Goal: Information Seeking & Learning: Learn about a topic

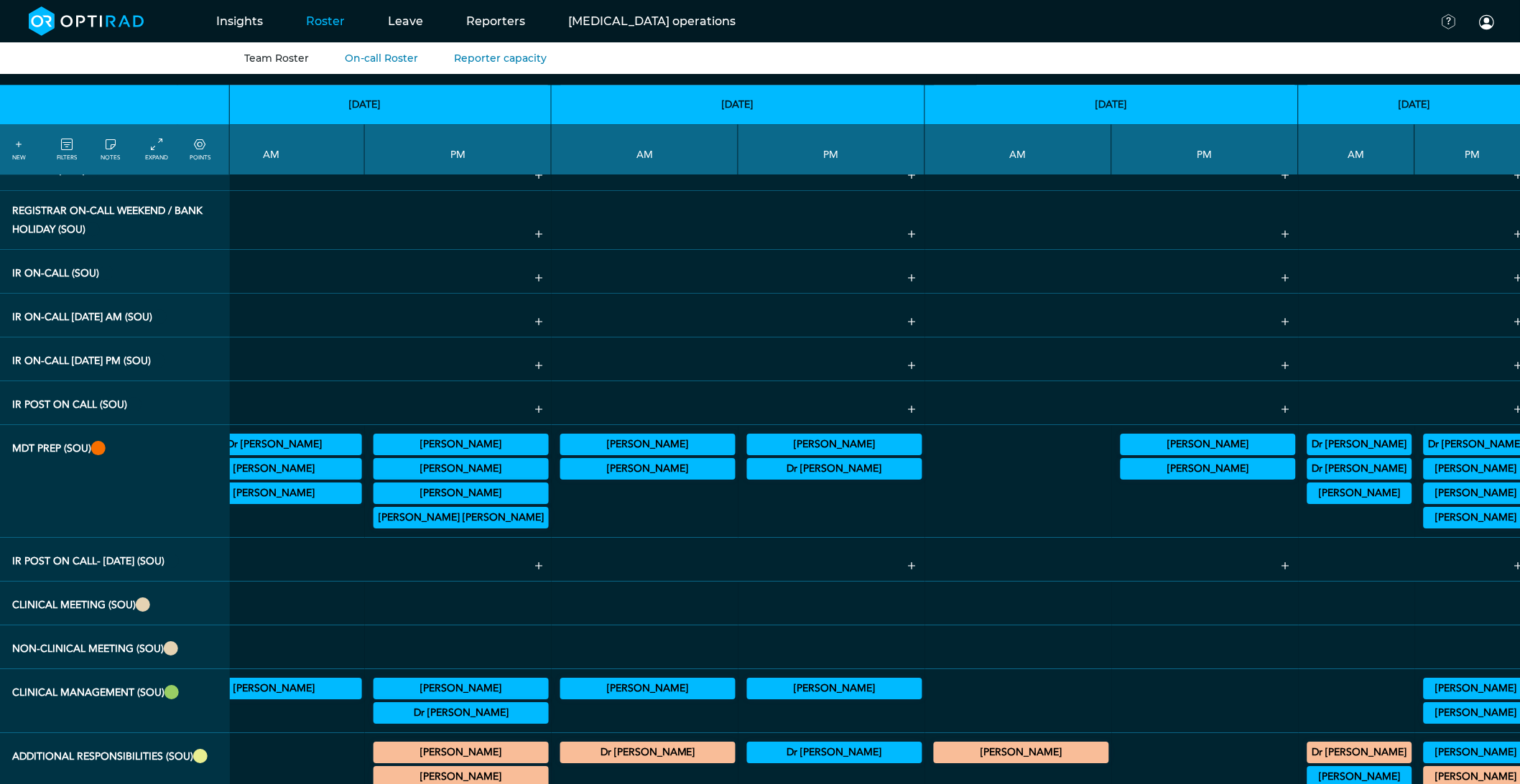
scroll to position [1755, 460]
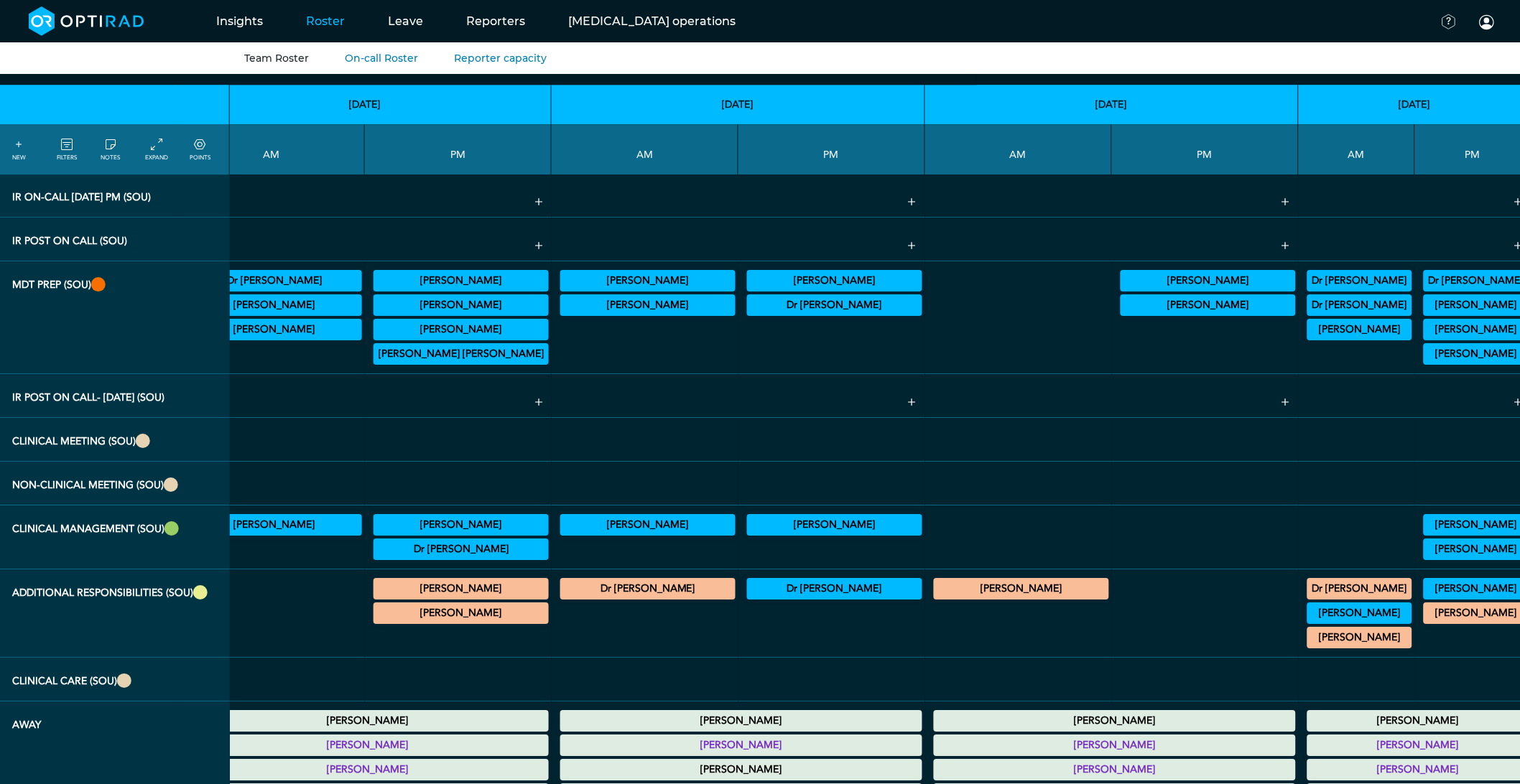
click at [1426, 534] on summary "[PERSON_NAME]" at bounding box center [1476, 525] width 100 height 17
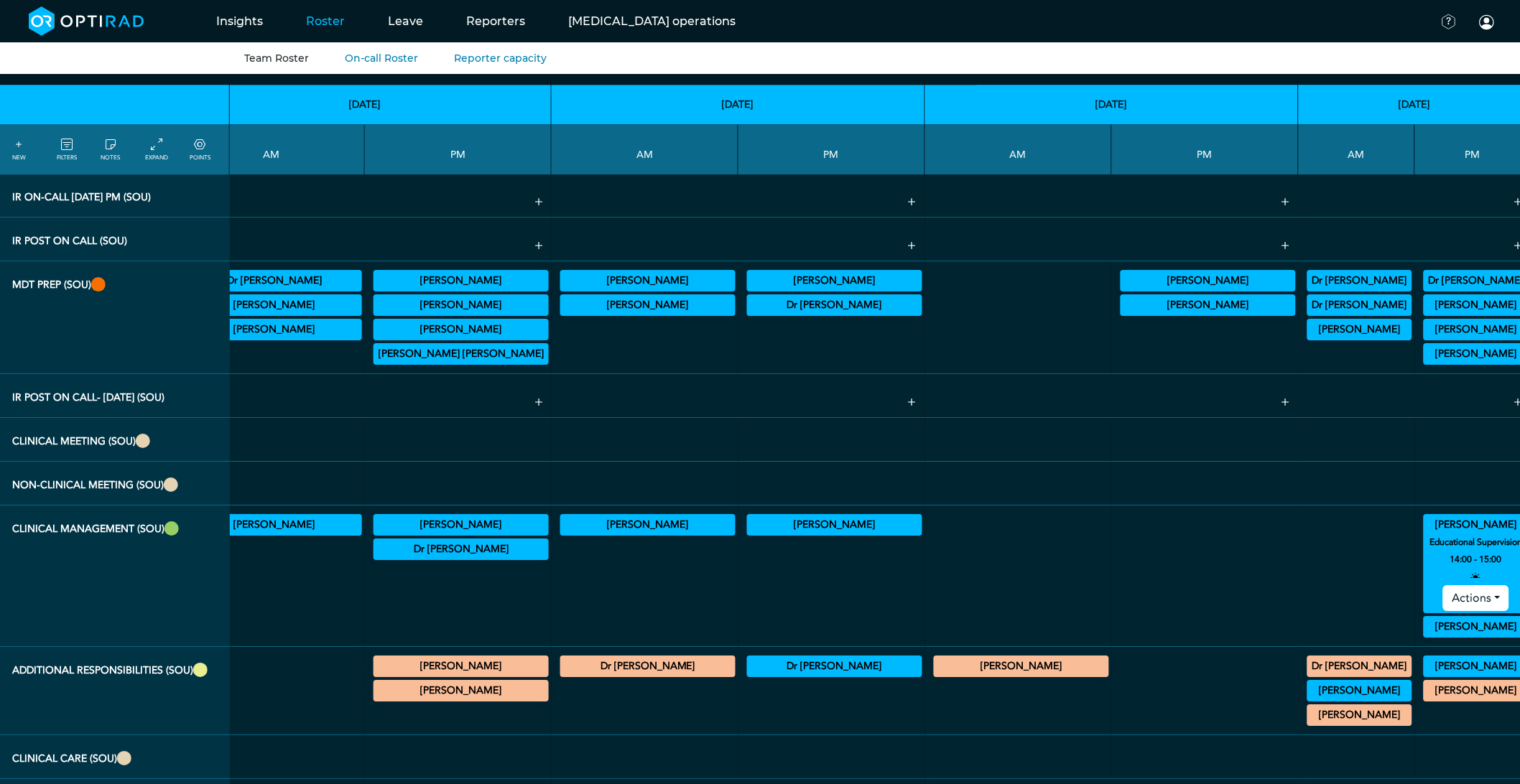
click at [1426, 534] on summary "[PERSON_NAME]" at bounding box center [1476, 525] width 100 height 17
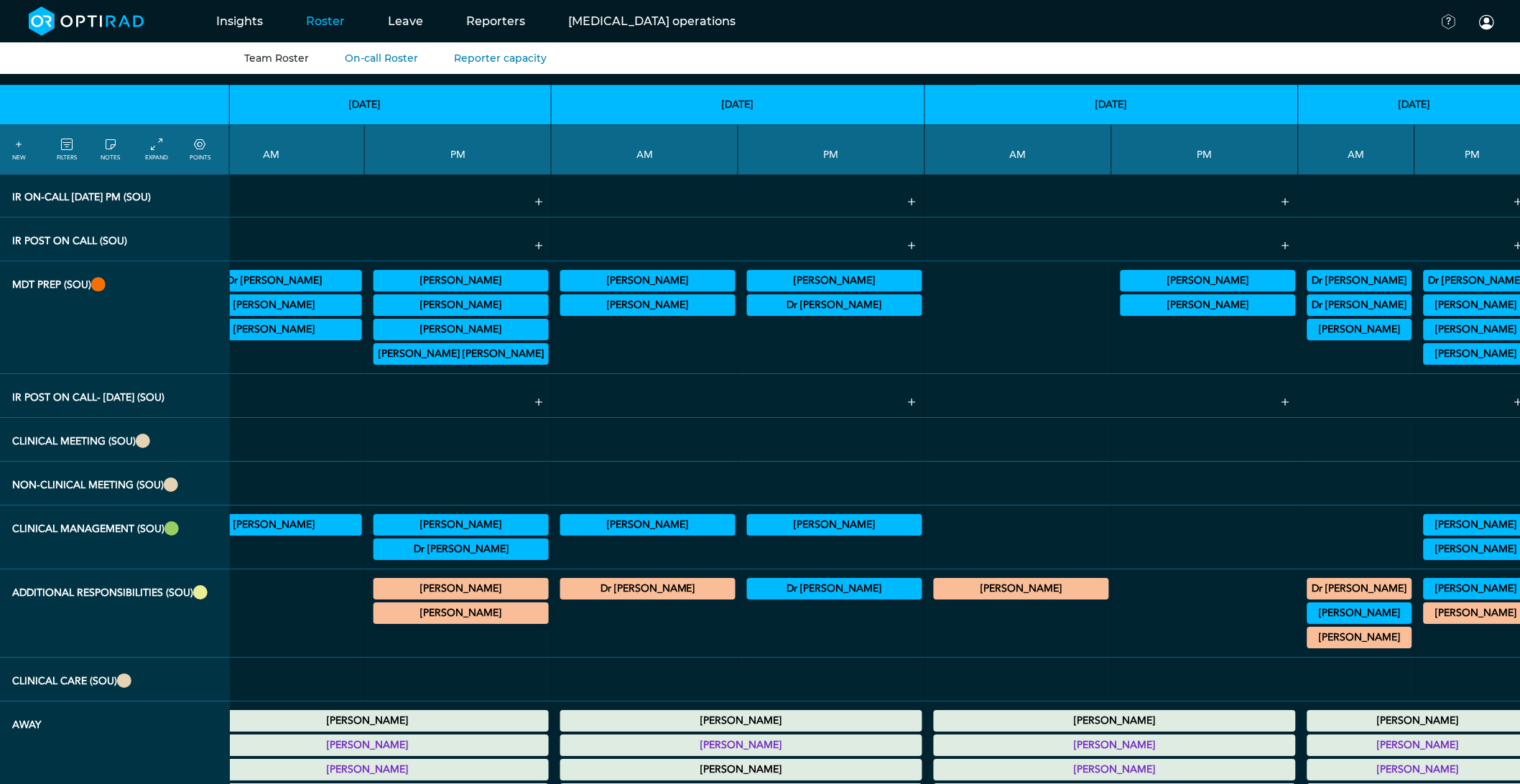
click at [1426, 622] on summary "[PERSON_NAME]" at bounding box center [1476, 613] width 100 height 17
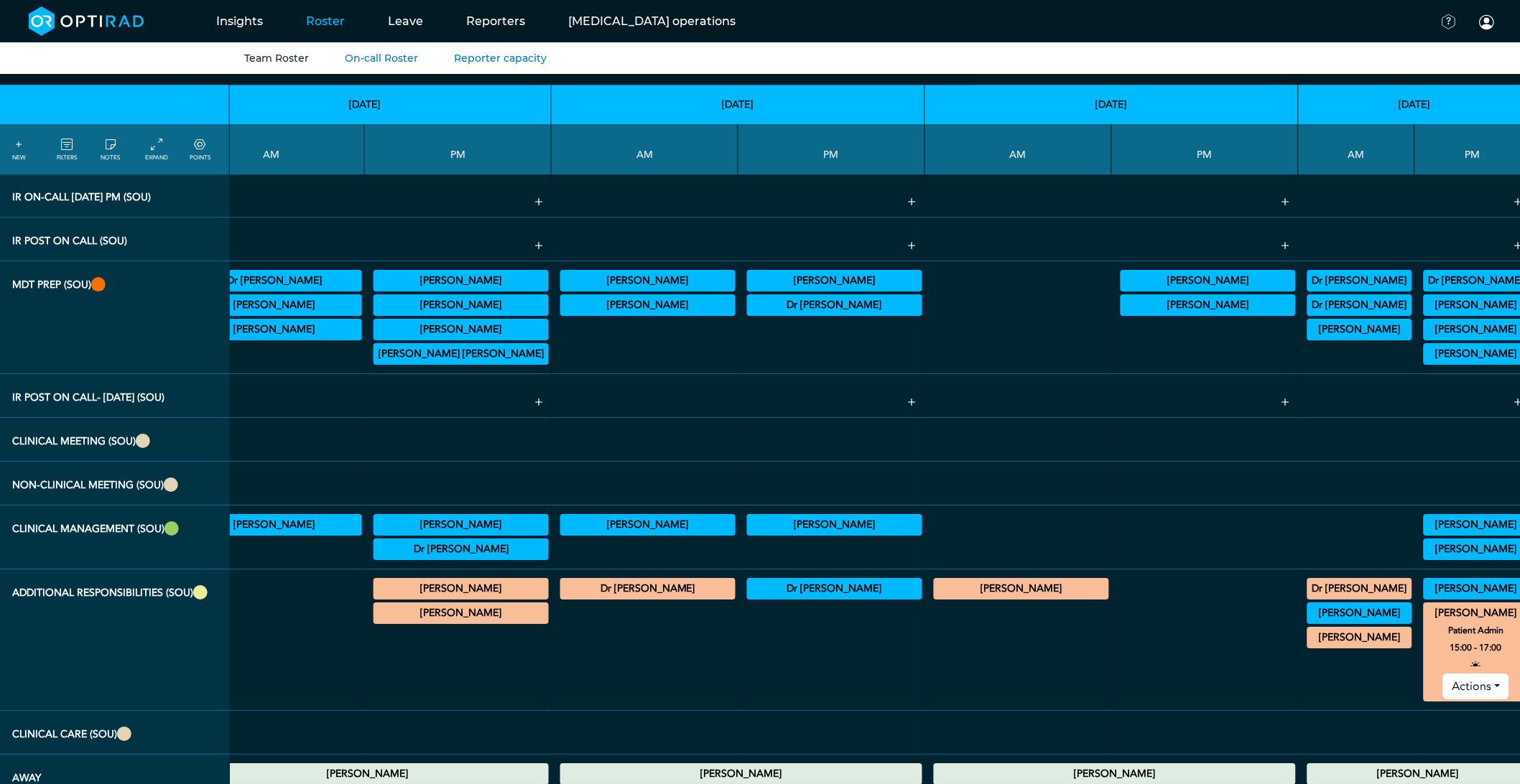
click at [1420, 629] on div "[PERSON_NAME] Educational Supervisor Neuro 12:00 - 13:00 Actions [PERSON_NAME] …" at bounding box center [1473, 640] width 105 height 130
click at [1426, 622] on summary "[PERSON_NAME]" at bounding box center [1476, 613] width 100 height 17
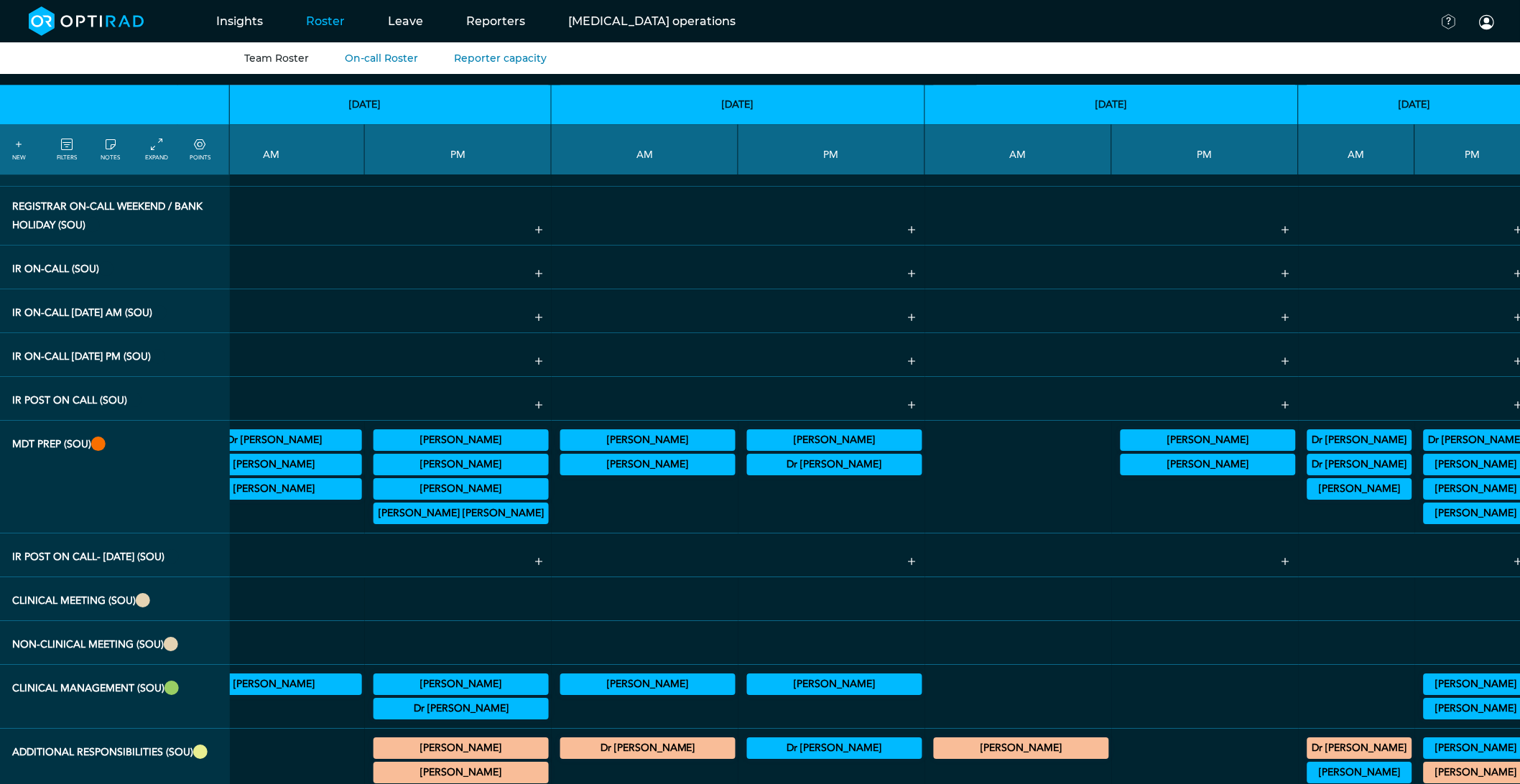
scroll to position [2000, 460]
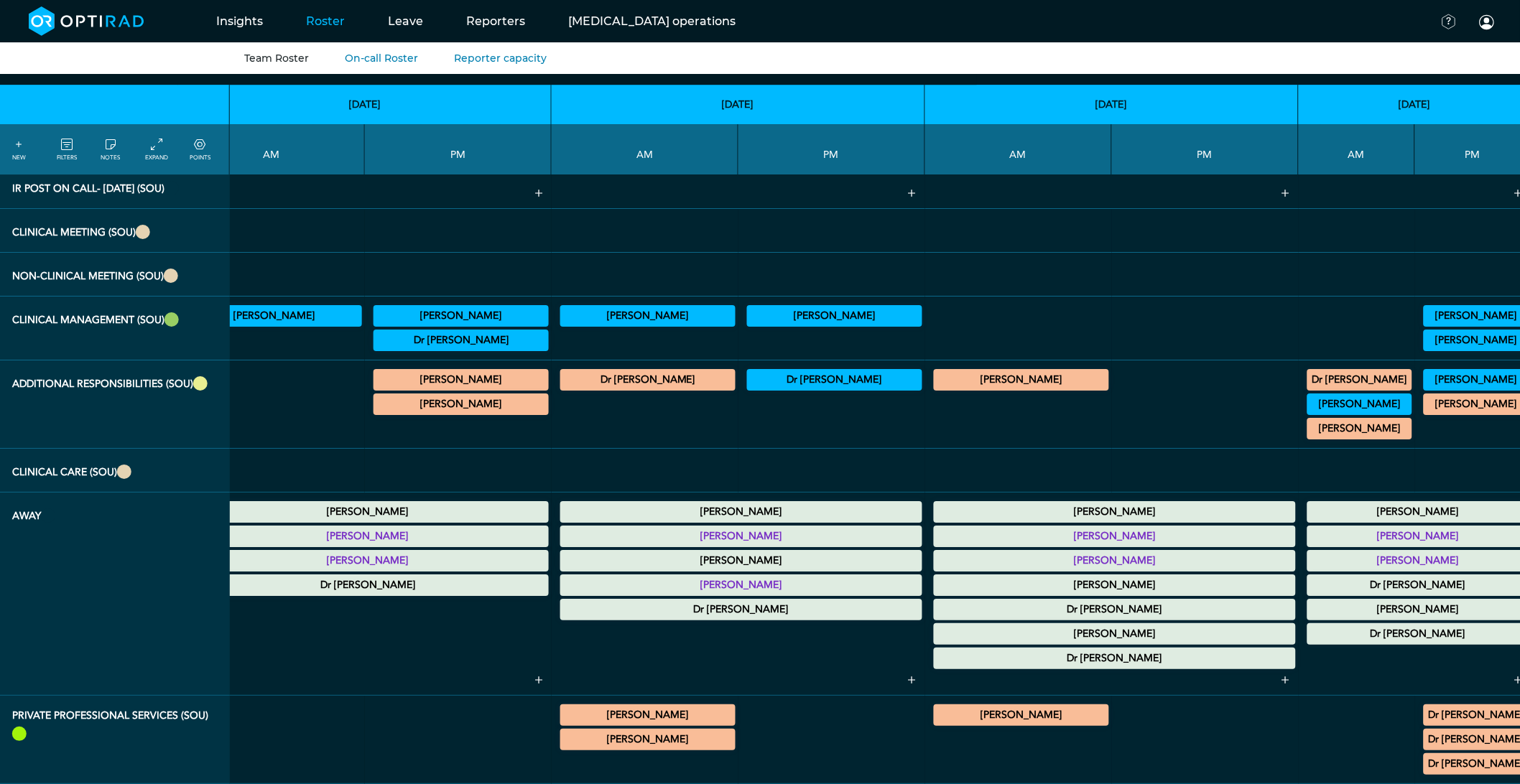
click at [1309, 607] on summary "[PERSON_NAME]" at bounding box center [1418, 610] width 217 height 17
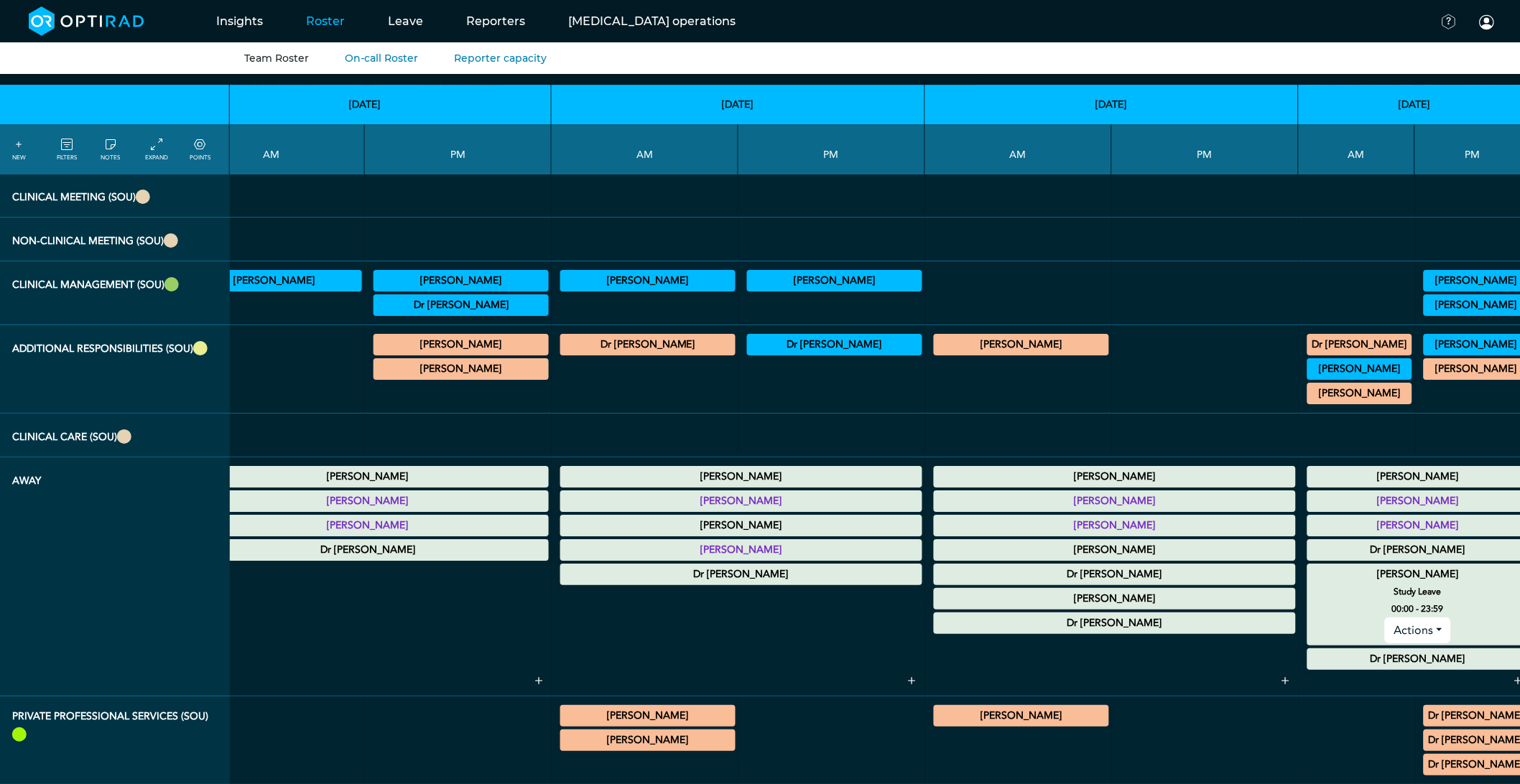
click at [1309, 583] on summary "[PERSON_NAME]" at bounding box center [1418, 574] width 217 height 17
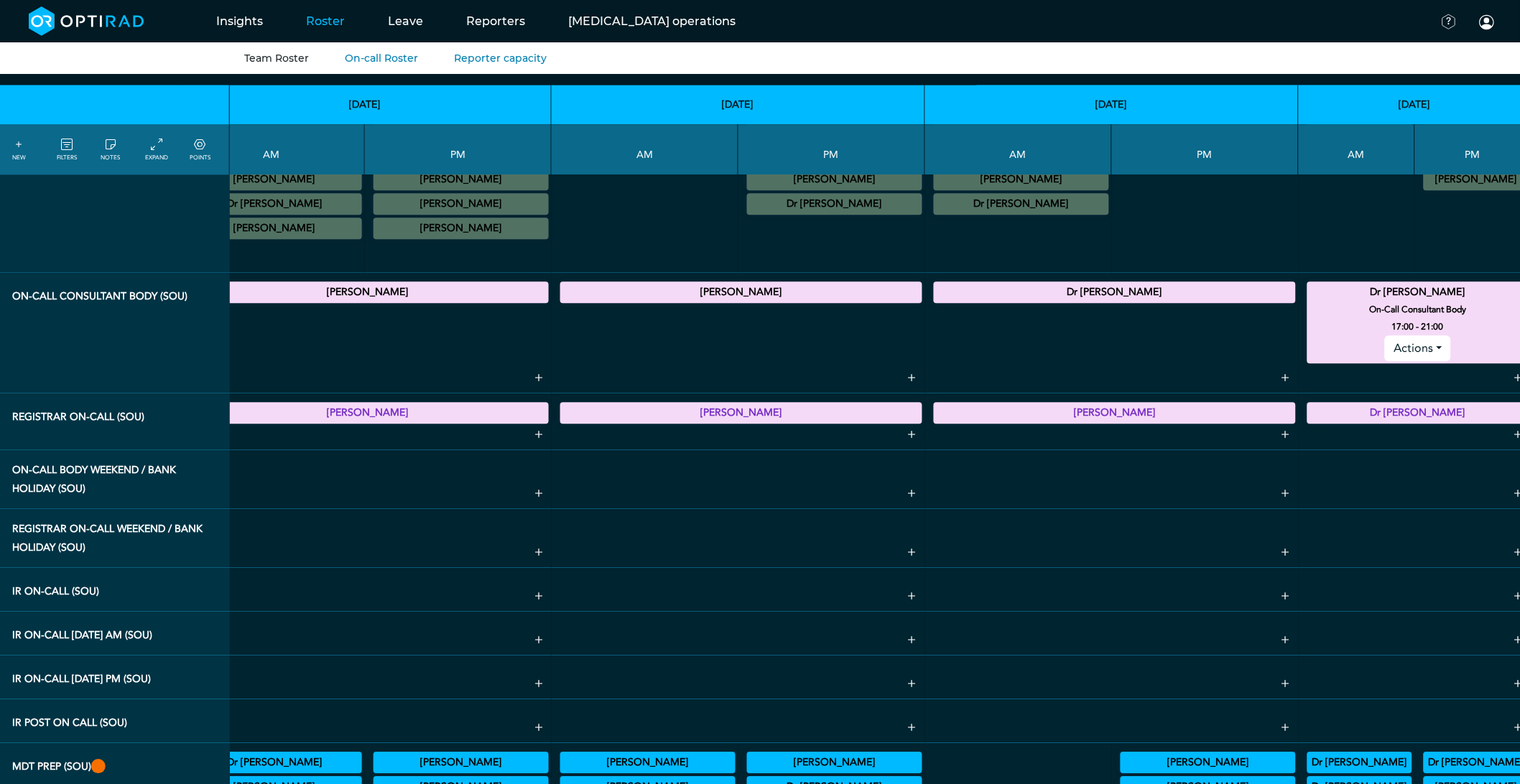
scroll to position [1122, 460]
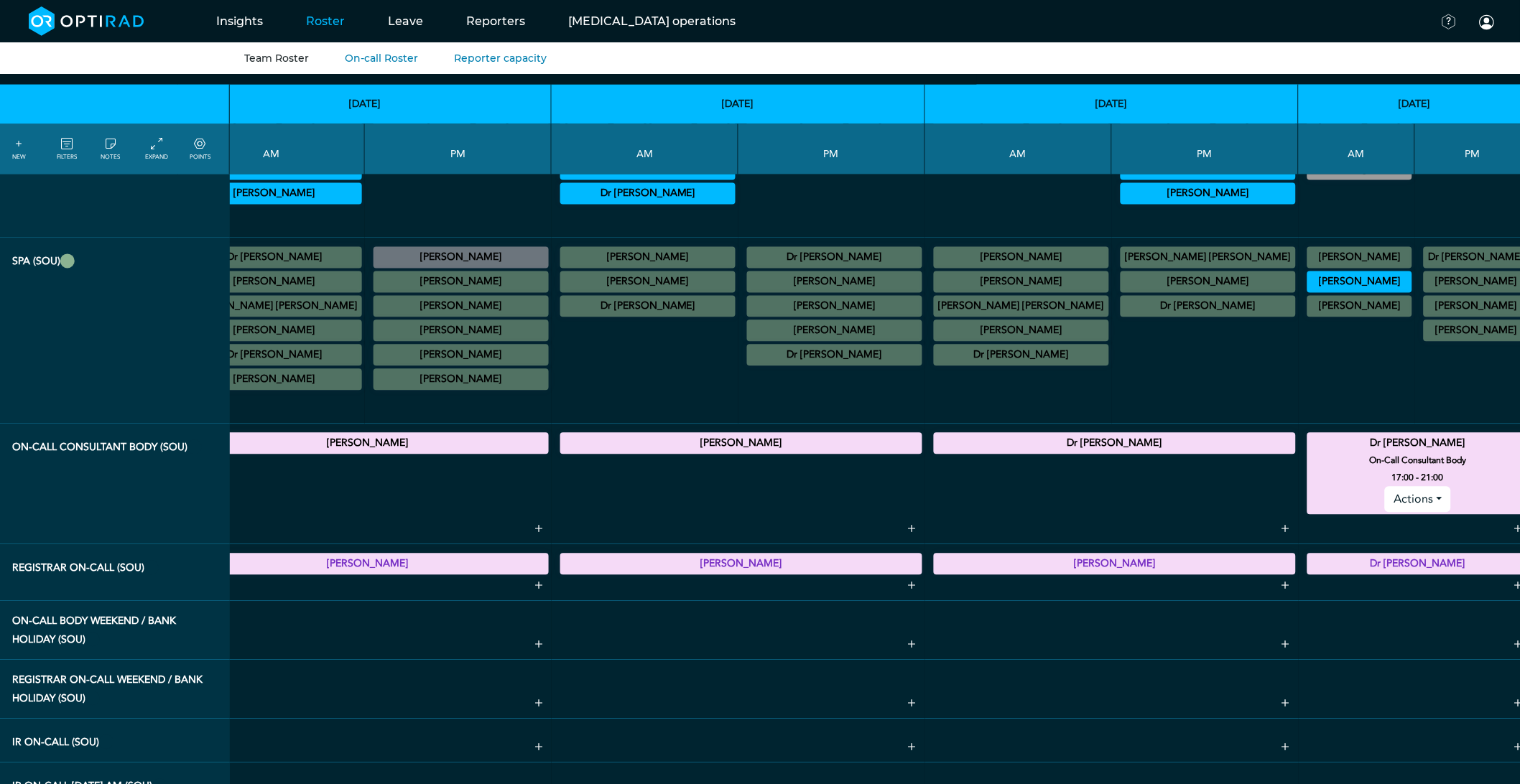
click at [1309, 453] on summary "Dr [PERSON_NAME]" at bounding box center [1418, 444] width 217 height 17
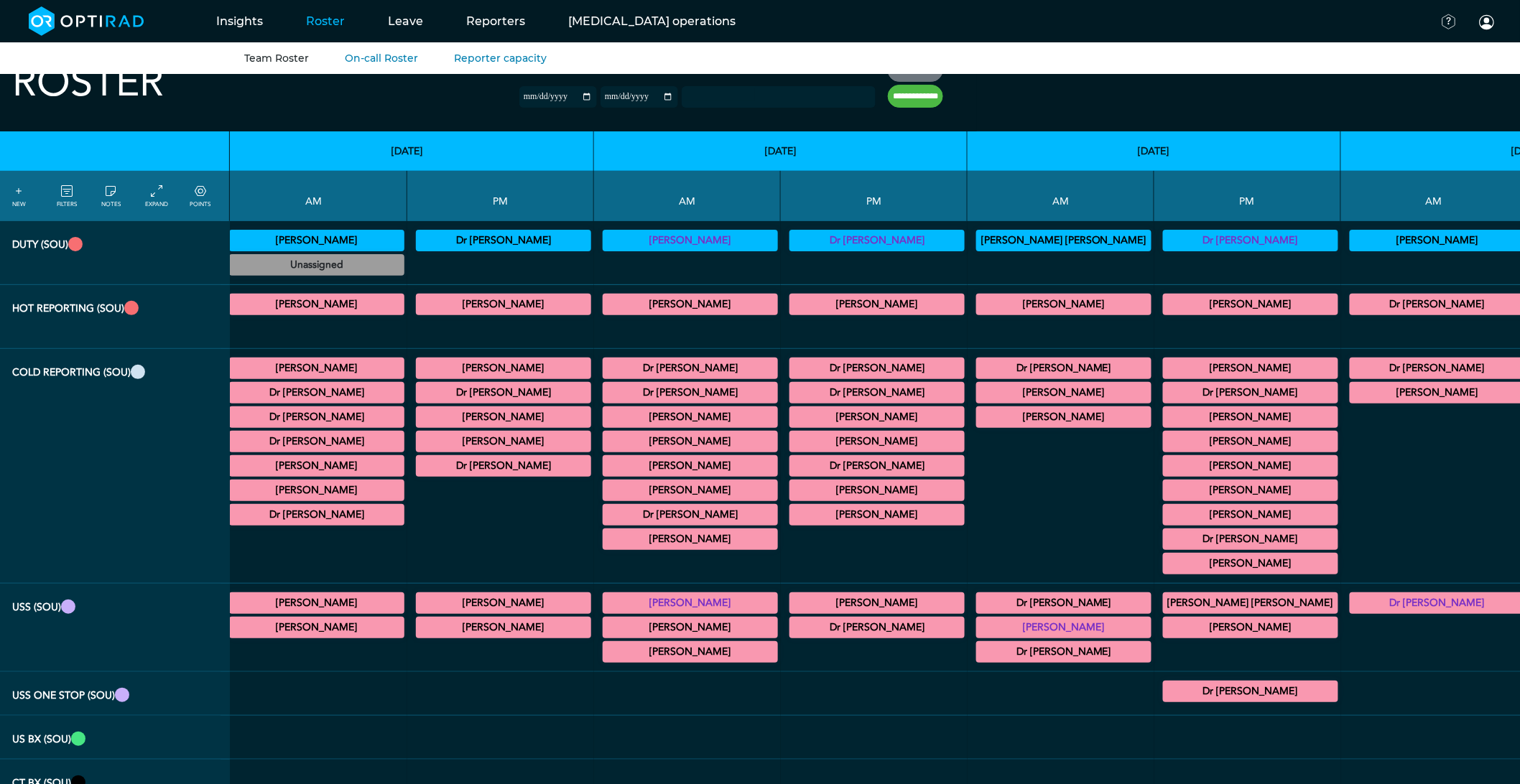
scroll to position [0, 44]
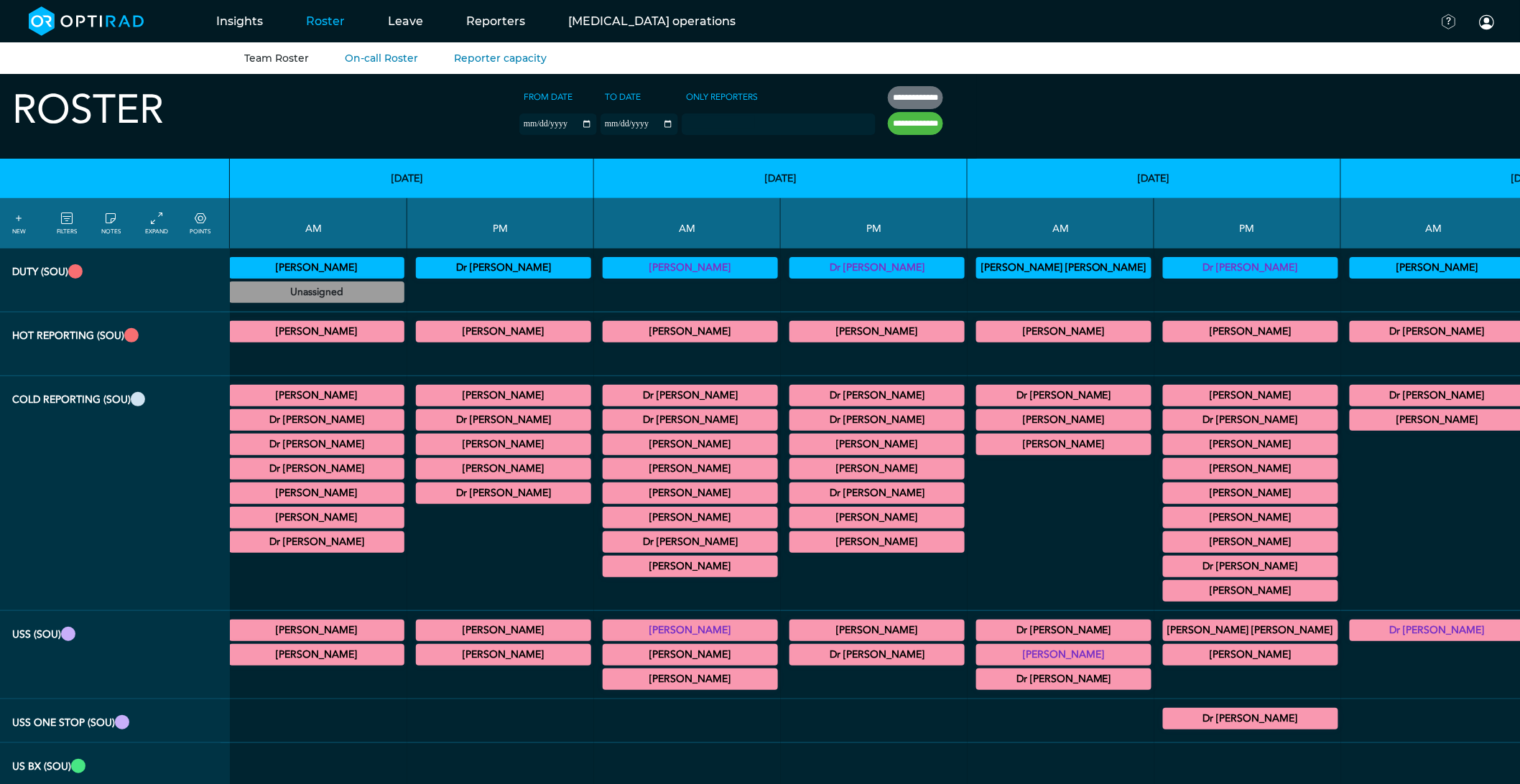
click at [791, 551] on summary "[PERSON_NAME]" at bounding box center [876, 542] width 171 height 17
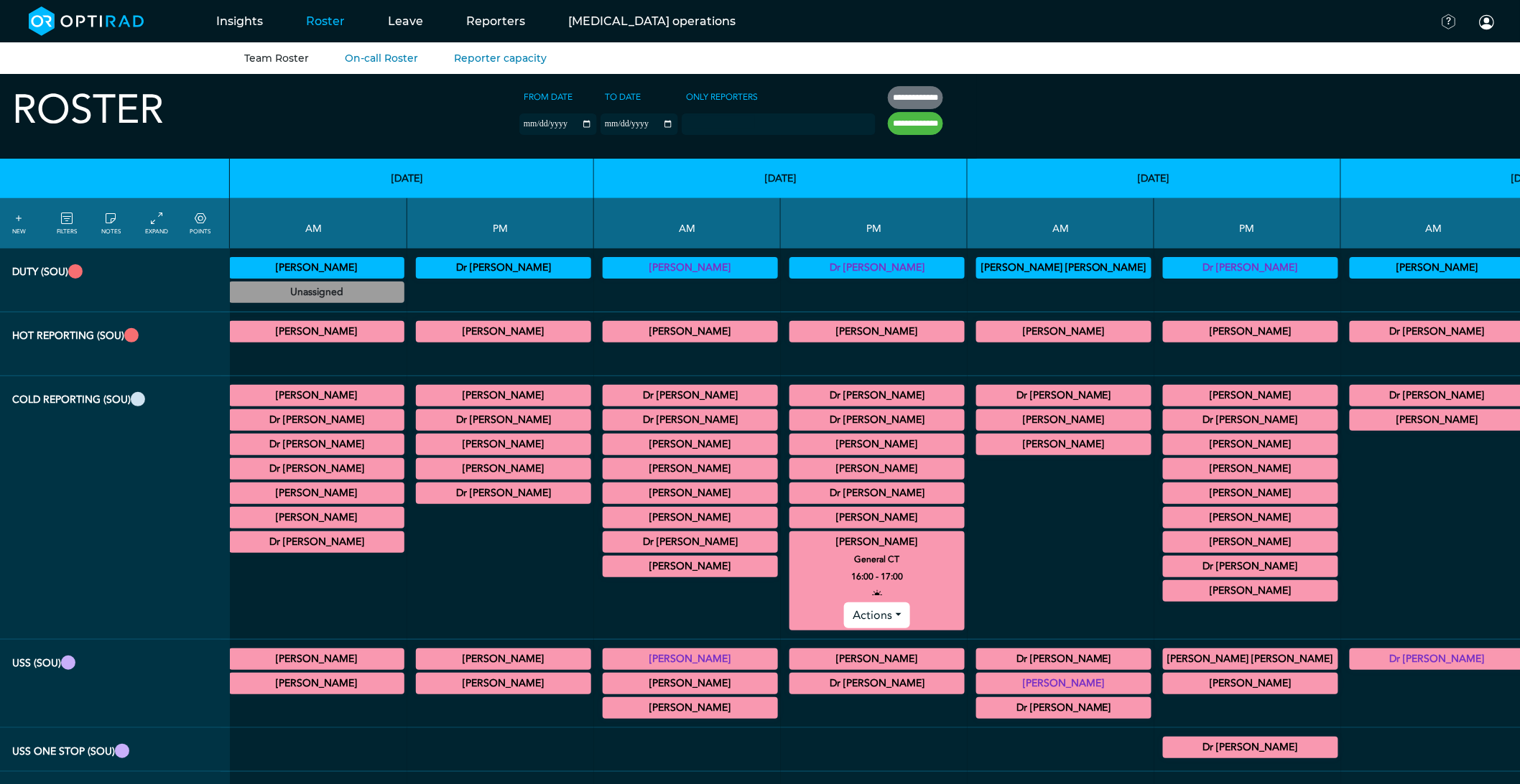
click at [791, 527] on summary "[PERSON_NAME]" at bounding box center [876, 517] width 171 height 17
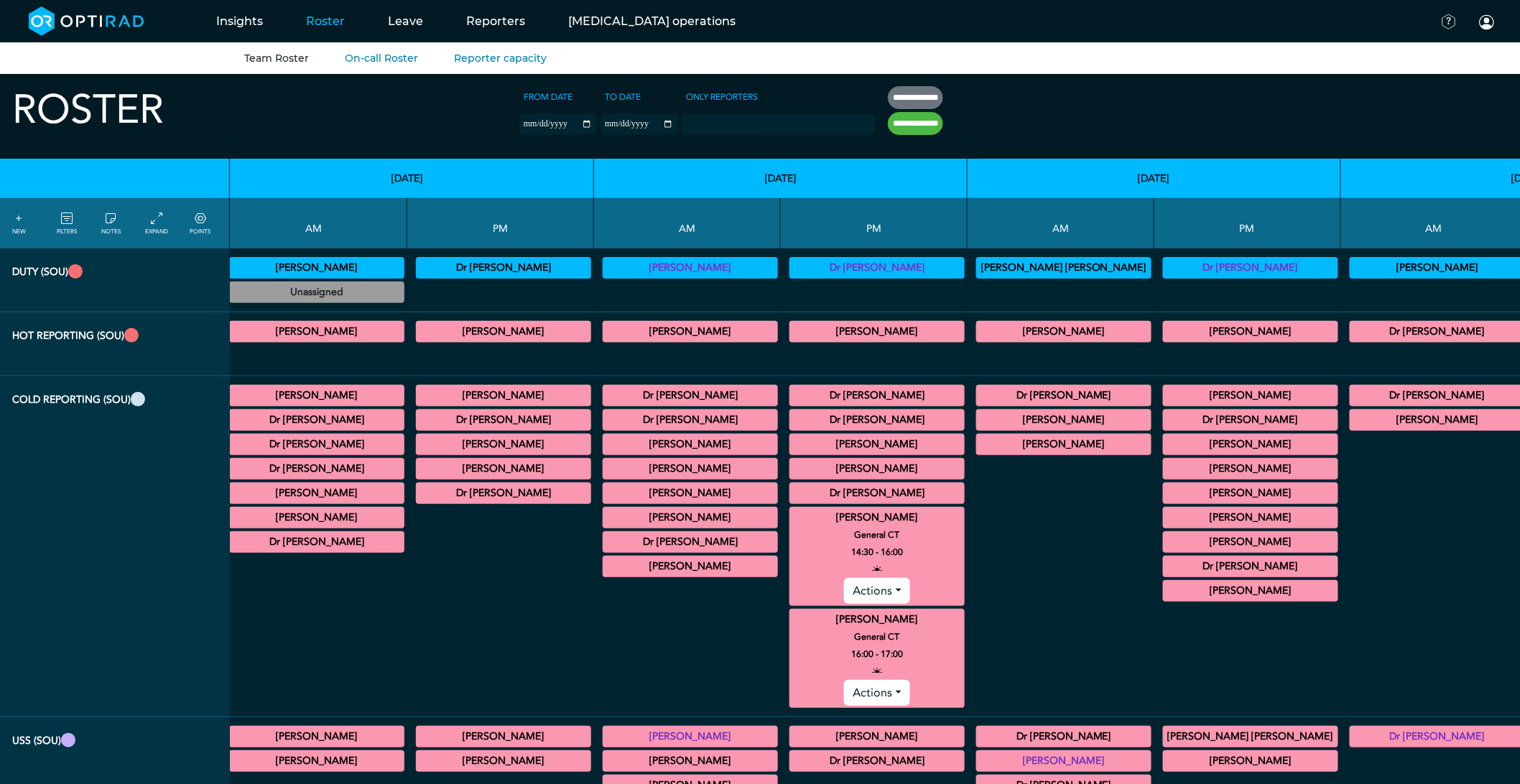
click at [791, 618] on summary "[PERSON_NAME]" at bounding box center [876, 620] width 171 height 17
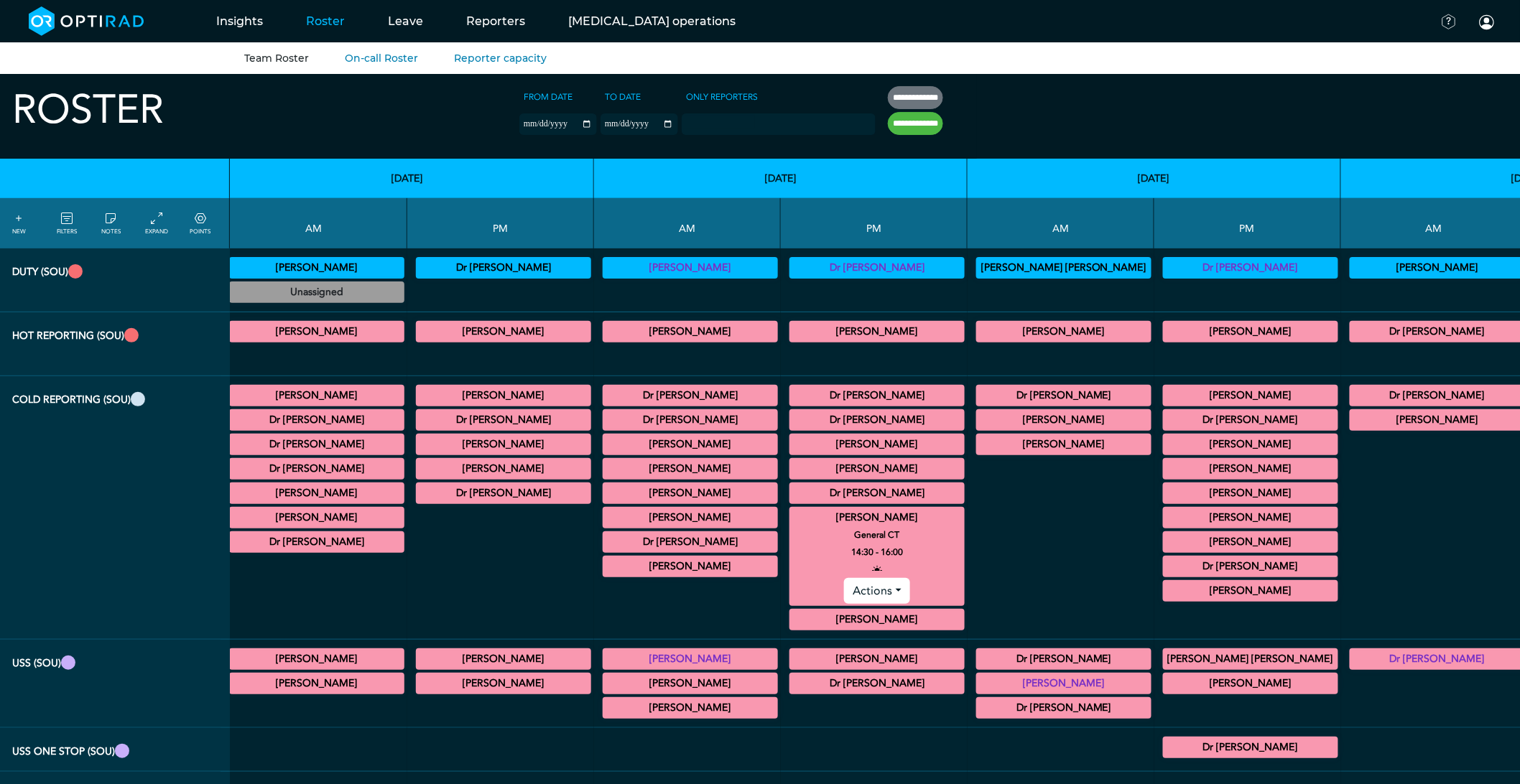
click at [791, 524] on summary "[PERSON_NAME]" at bounding box center [876, 517] width 171 height 17
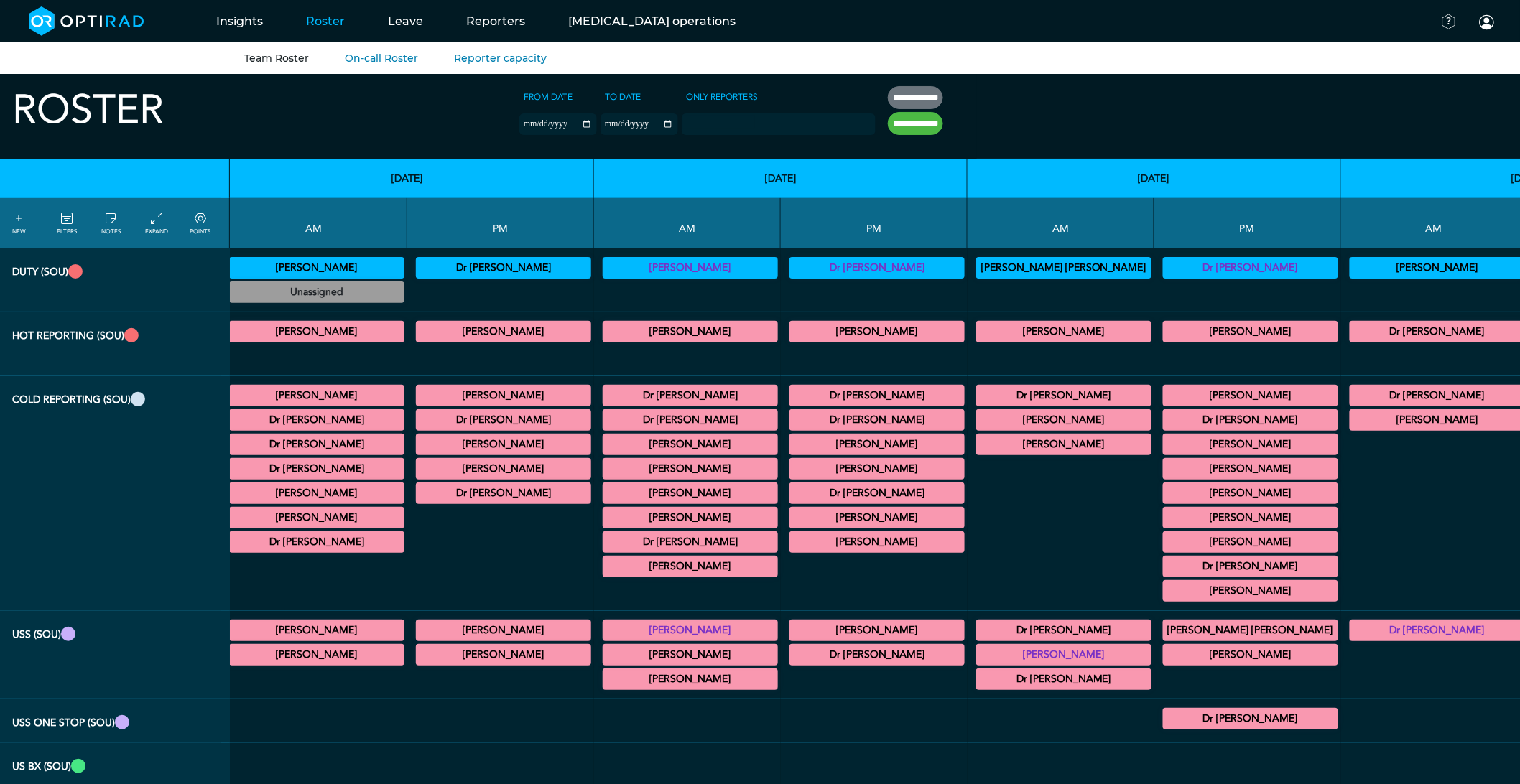
drag, startPoint x: 647, startPoint y: 504, endPoint x: 649, endPoint y: 484, distance: 20.1
click at [791, 501] on summary "Dr [PERSON_NAME]" at bounding box center [876, 493] width 171 height 17
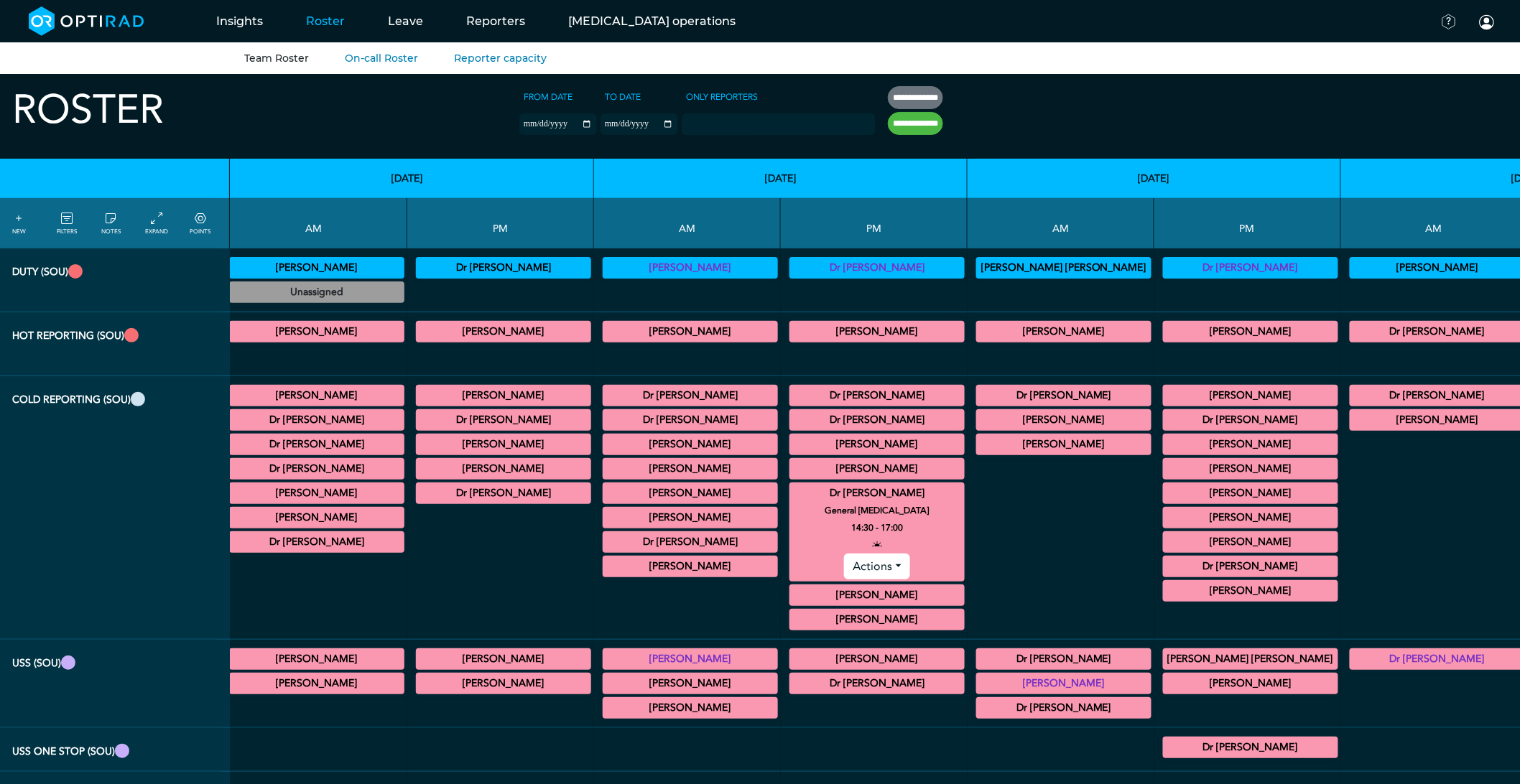
click at [791, 502] on summary "Dr [PERSON_NAME]" at bounding box center [876, 493] width 171 height 17
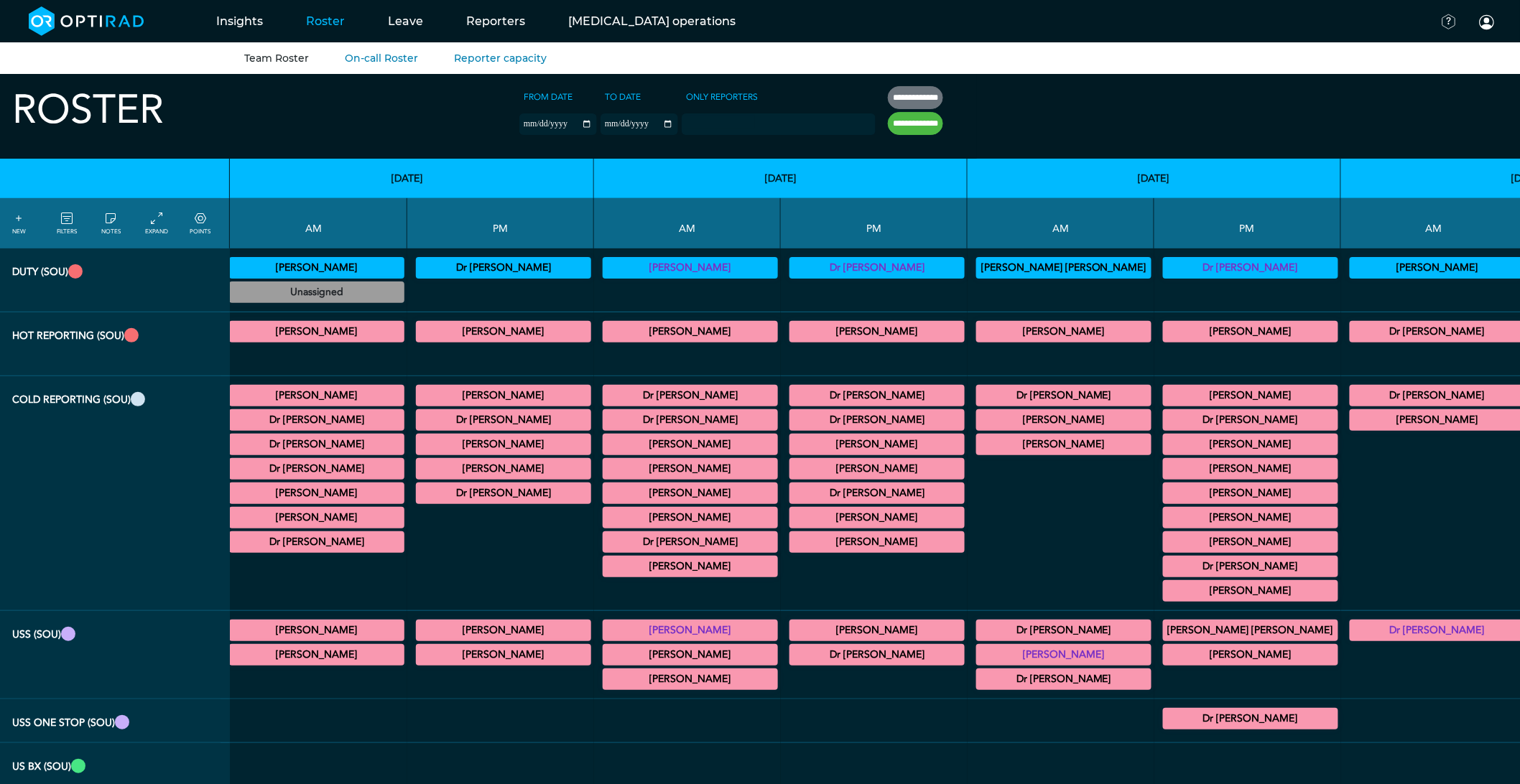
click at [791, 472] on summary "[PERSON_NAME]" at bounding box center [876, 468] width 171 height 17
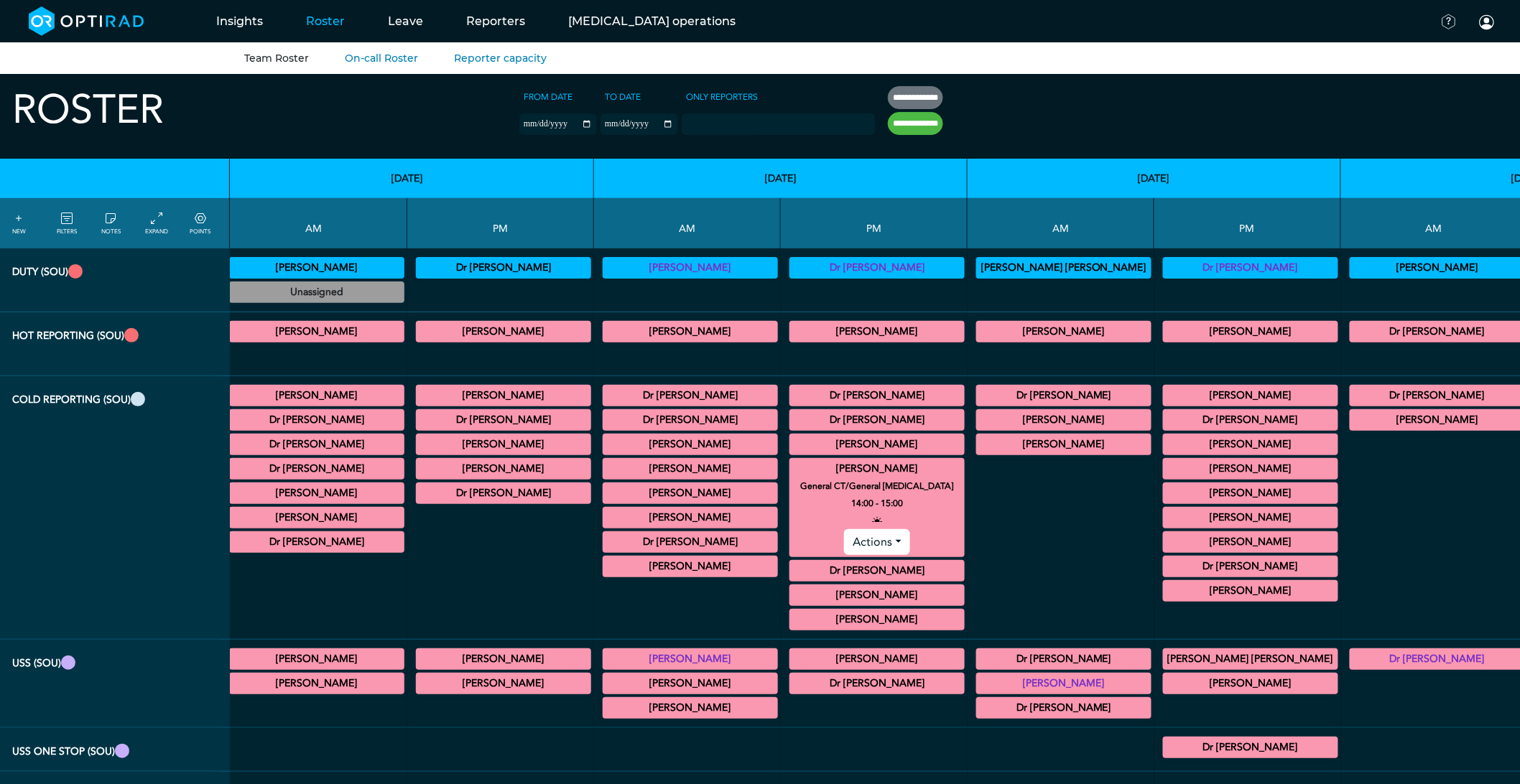
click at [791, 476] on summary "[PERSON_NAME]" at bounding box center [876, 468] width 171 height 17
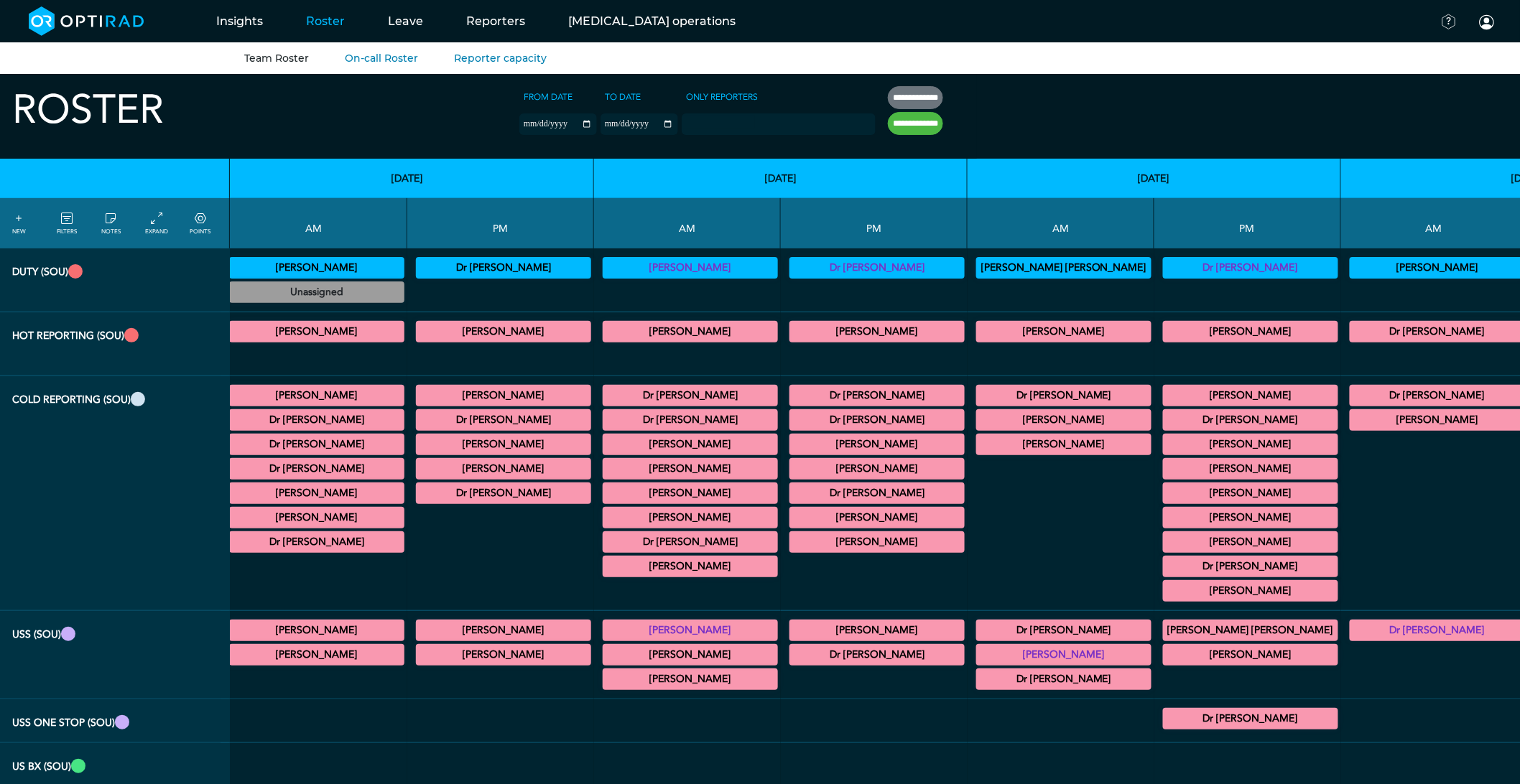
click at [791, 476] on summary "[PERSON_NAME]" at bounding box center [876, 468] width 171 height 17
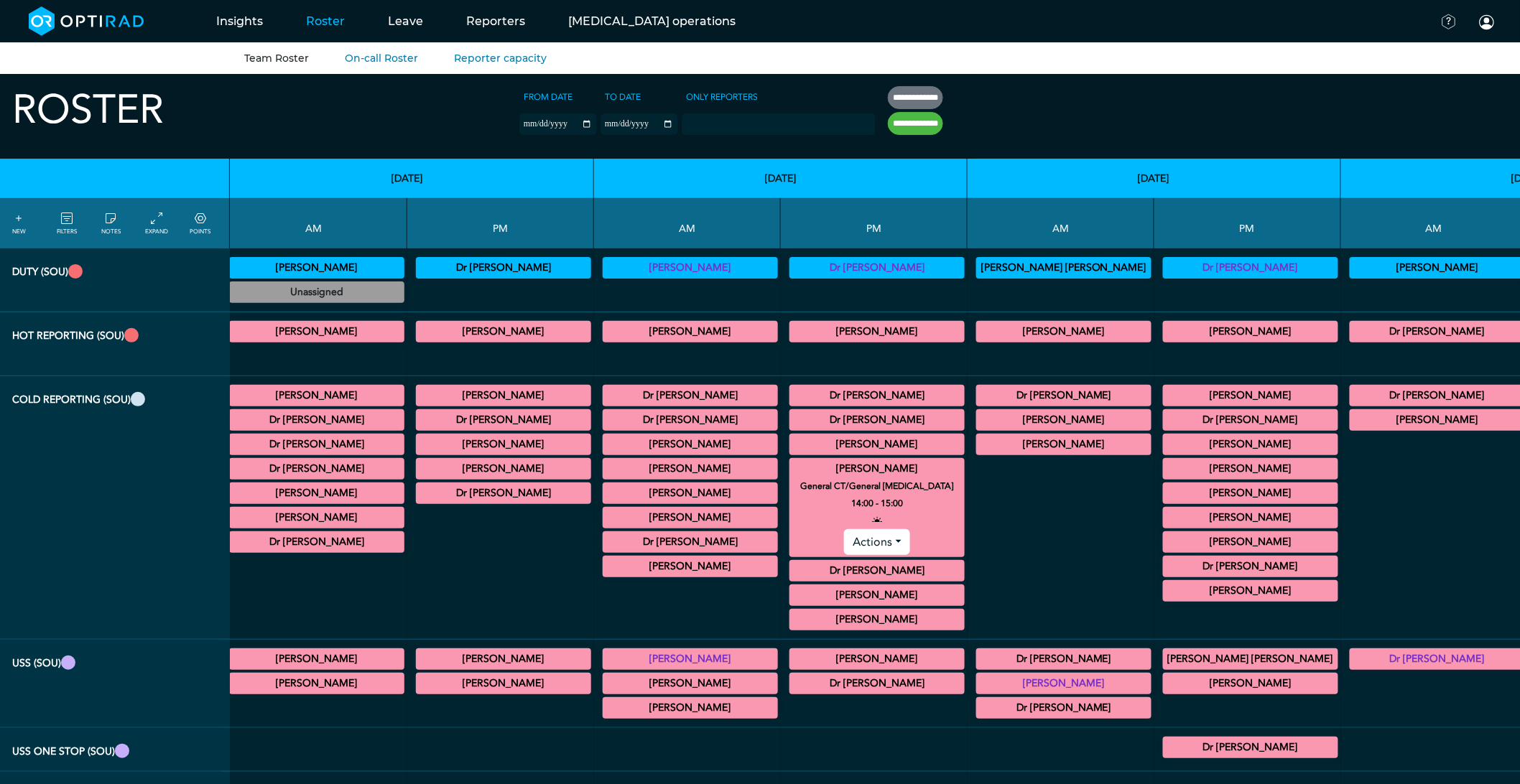
click at [791, 476] on summary "[PERSON_NAME]" at bounding box center [876, 468] width 171 height 17
click at [791, 464] on summary "[PERSON_NAME]" at bounding box center [876, 468] width 171 height 17
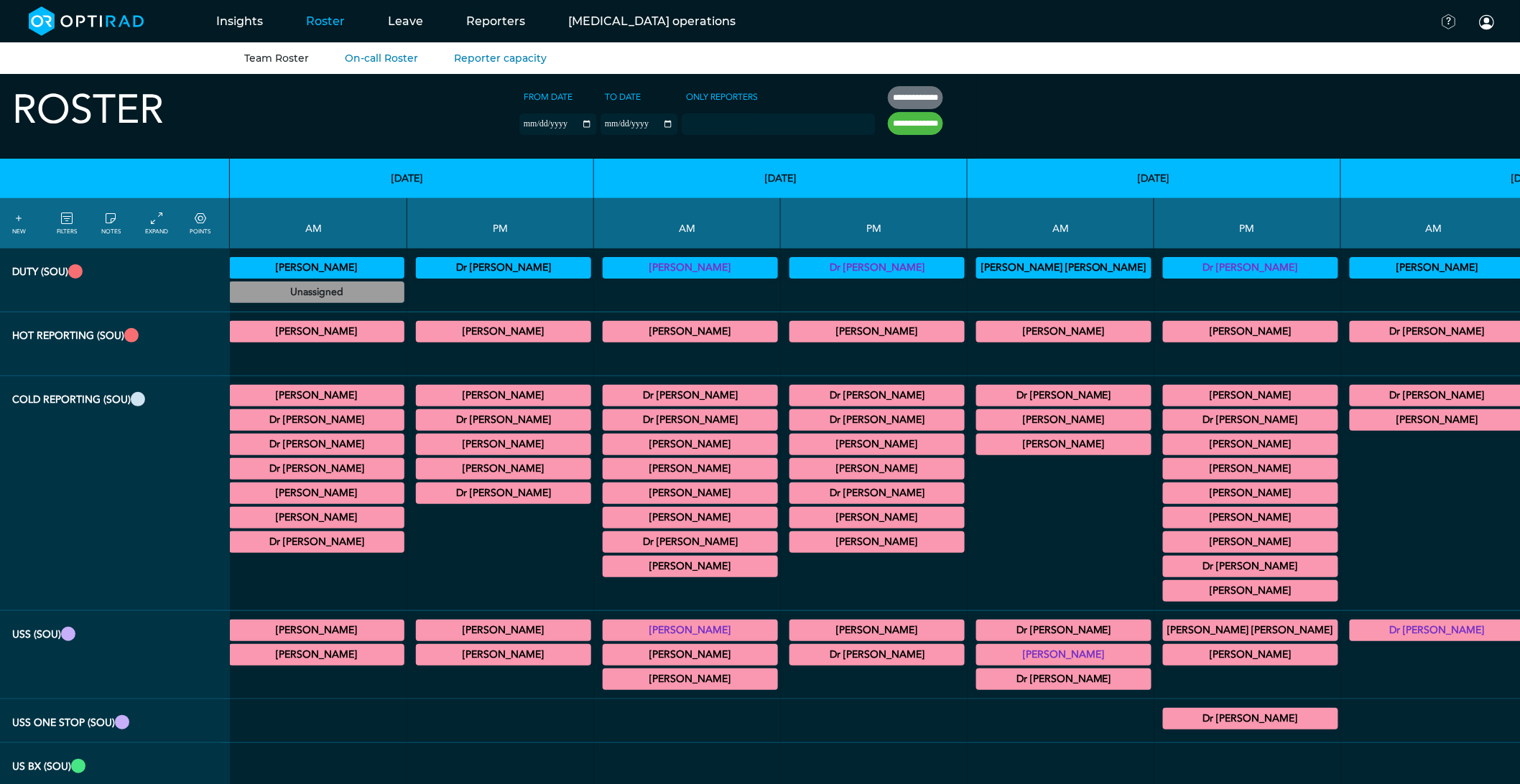
click at [791, 449] on summary "[PERSON_NAME]" at bounding box center [876, 444] width 171 height 17
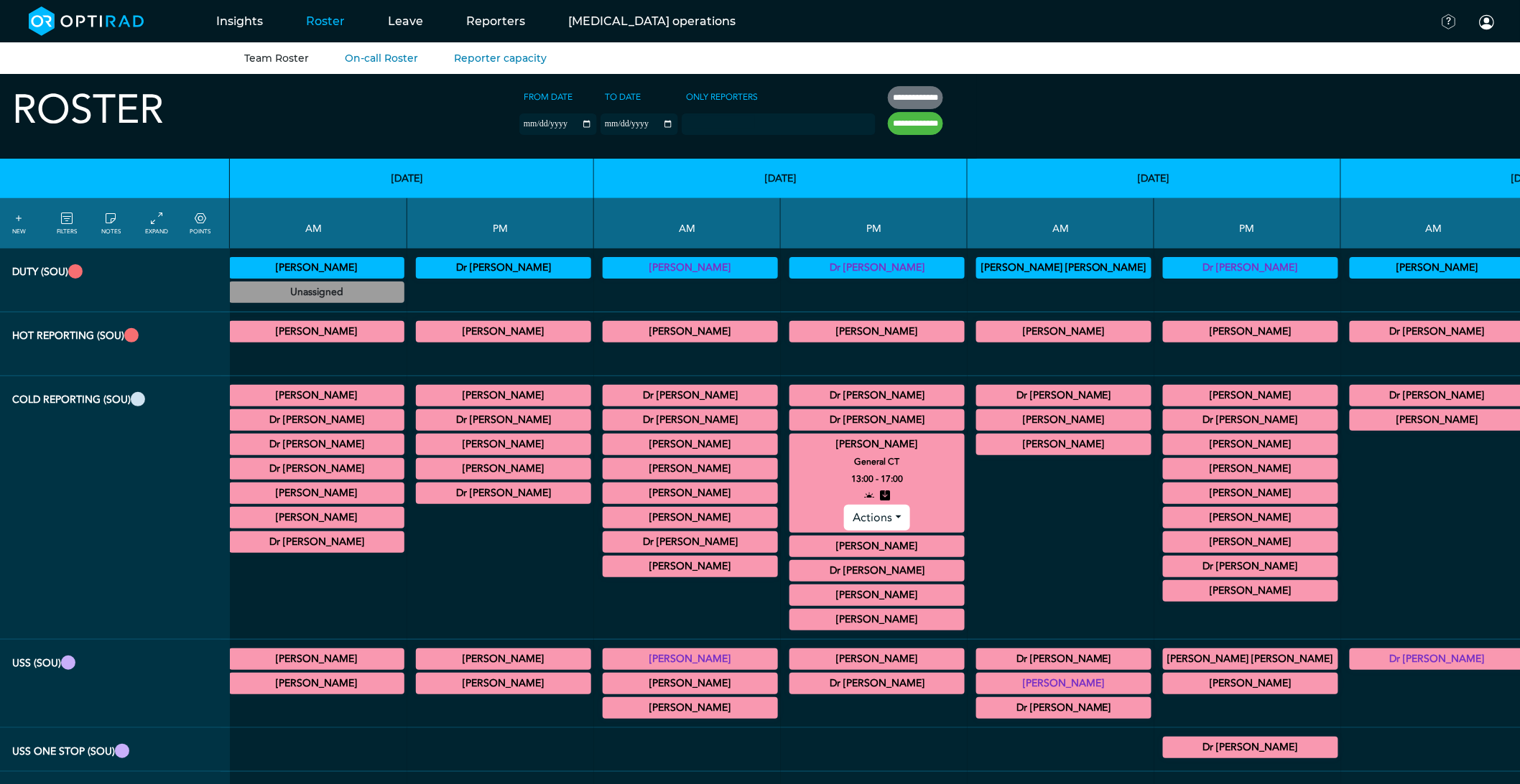
click at [791, 444] on summary "[PERSON_NAME]" at bounding box center [876, 444] width 171 height 17
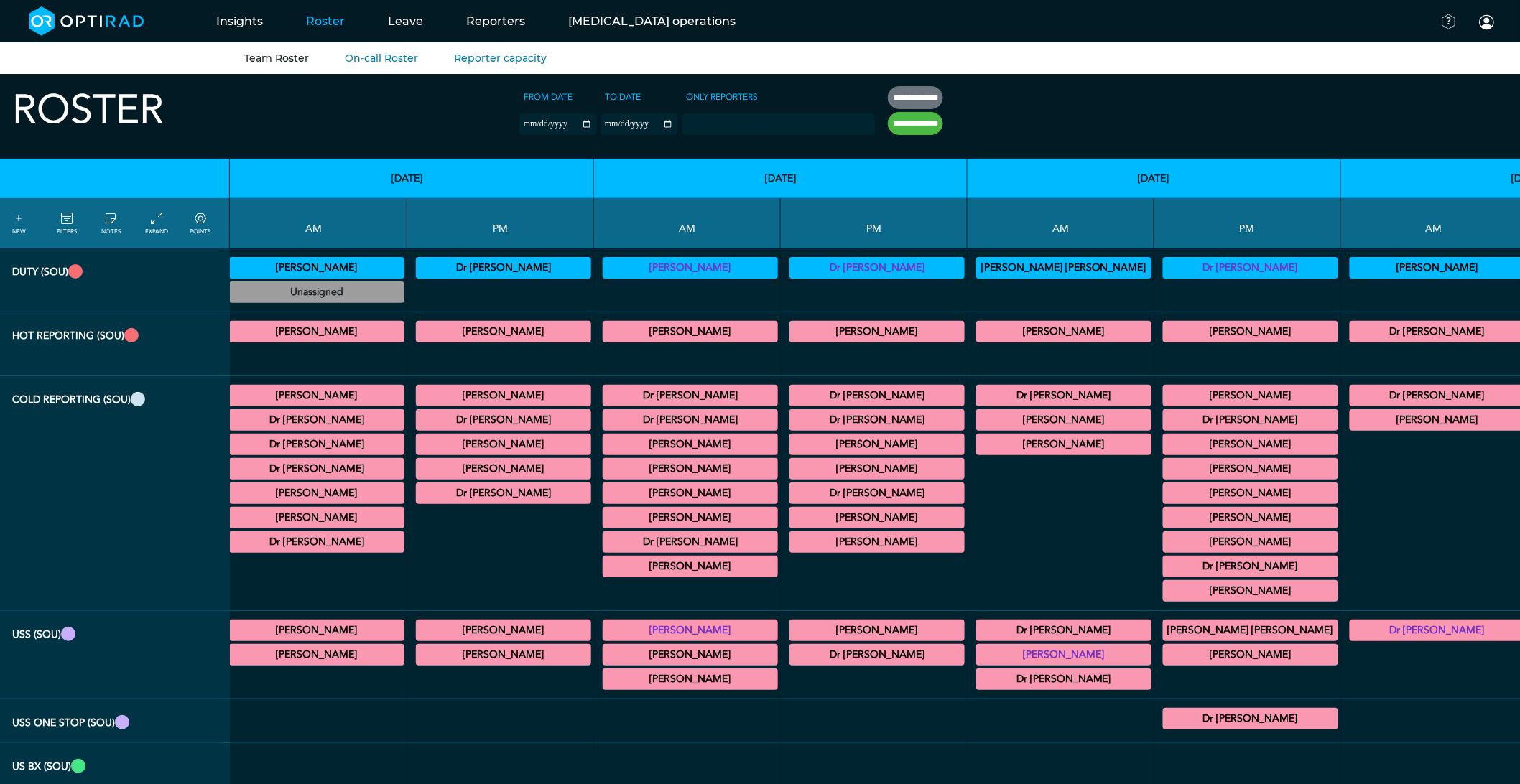
click at [790, 413] on div "Dr [PERSON_NAME] General [MEDICAL_DATA] 12:30 - 14:30 Actions" at bounding box center [877, 421] width 175 height 22
click at [791, 424] on summary "Dr [PERSON_NAME]" at bounding box center [876, 420] width 171 height 17
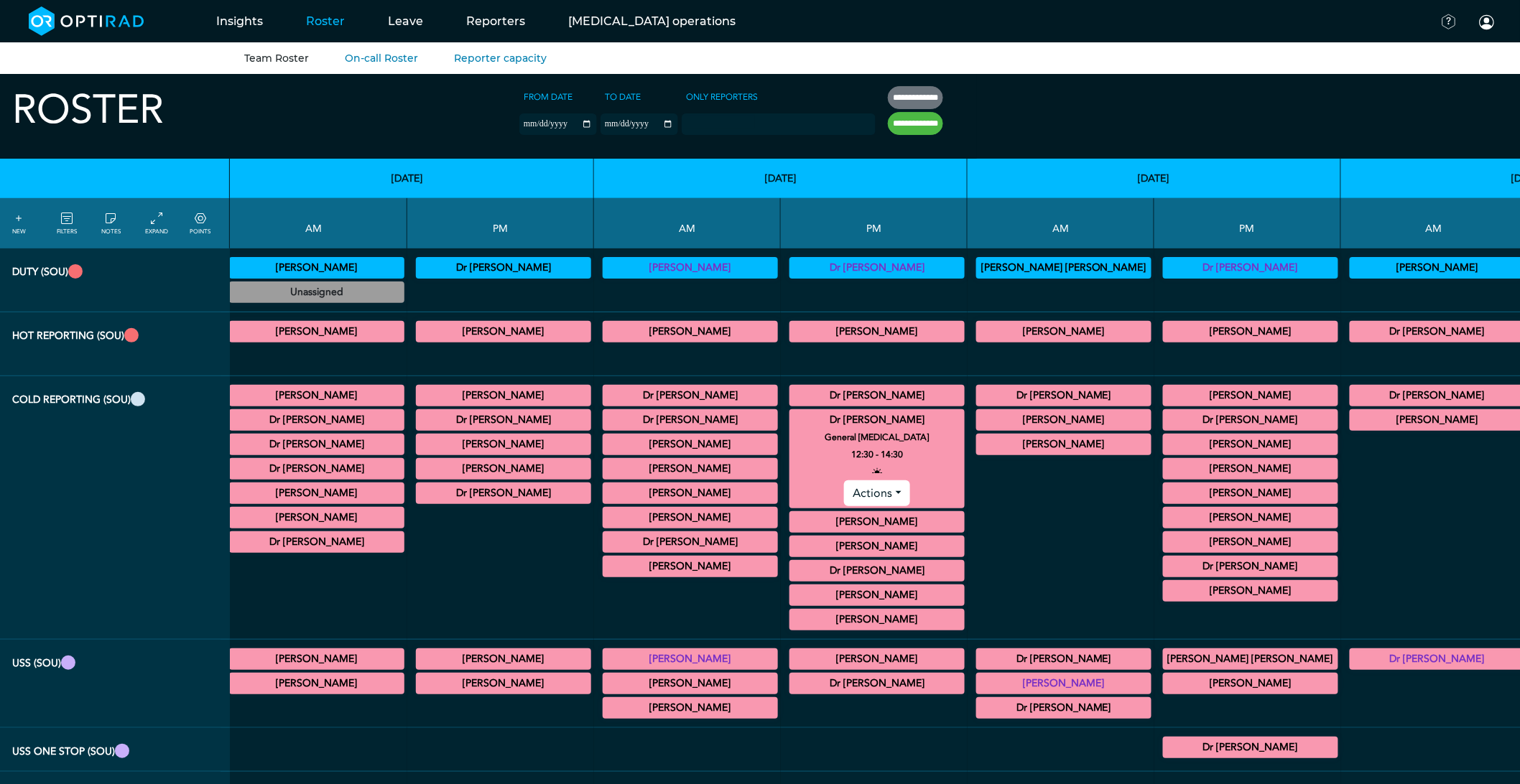
click at [791, 421] on summary "Dr [PERSON_NAME]" at bounding box center [876, 420] width 171 height 17
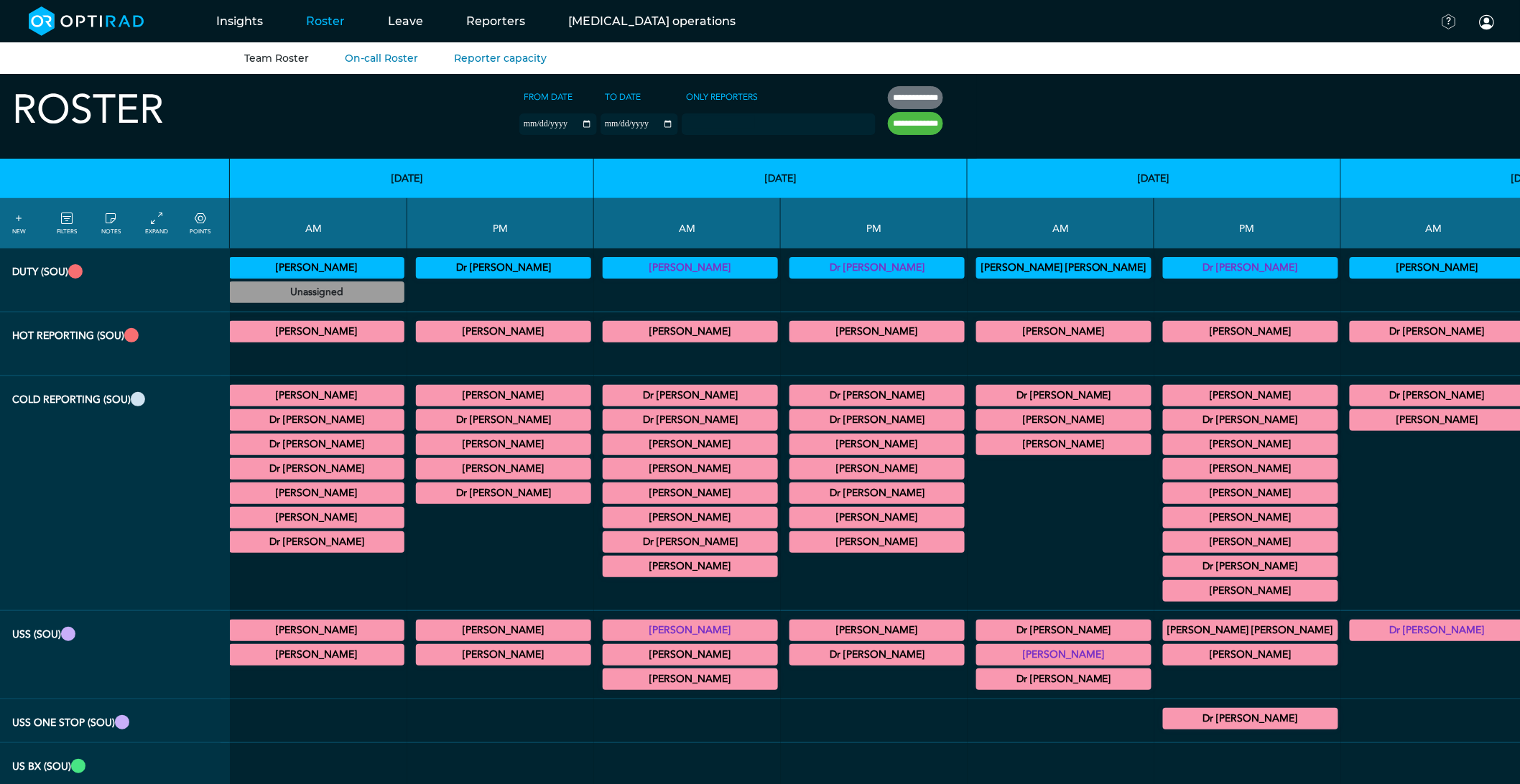
click at [791, 404] on summary "Dr [PERSON_NAME]" at bounding box center [876, 395] width 171 height 17
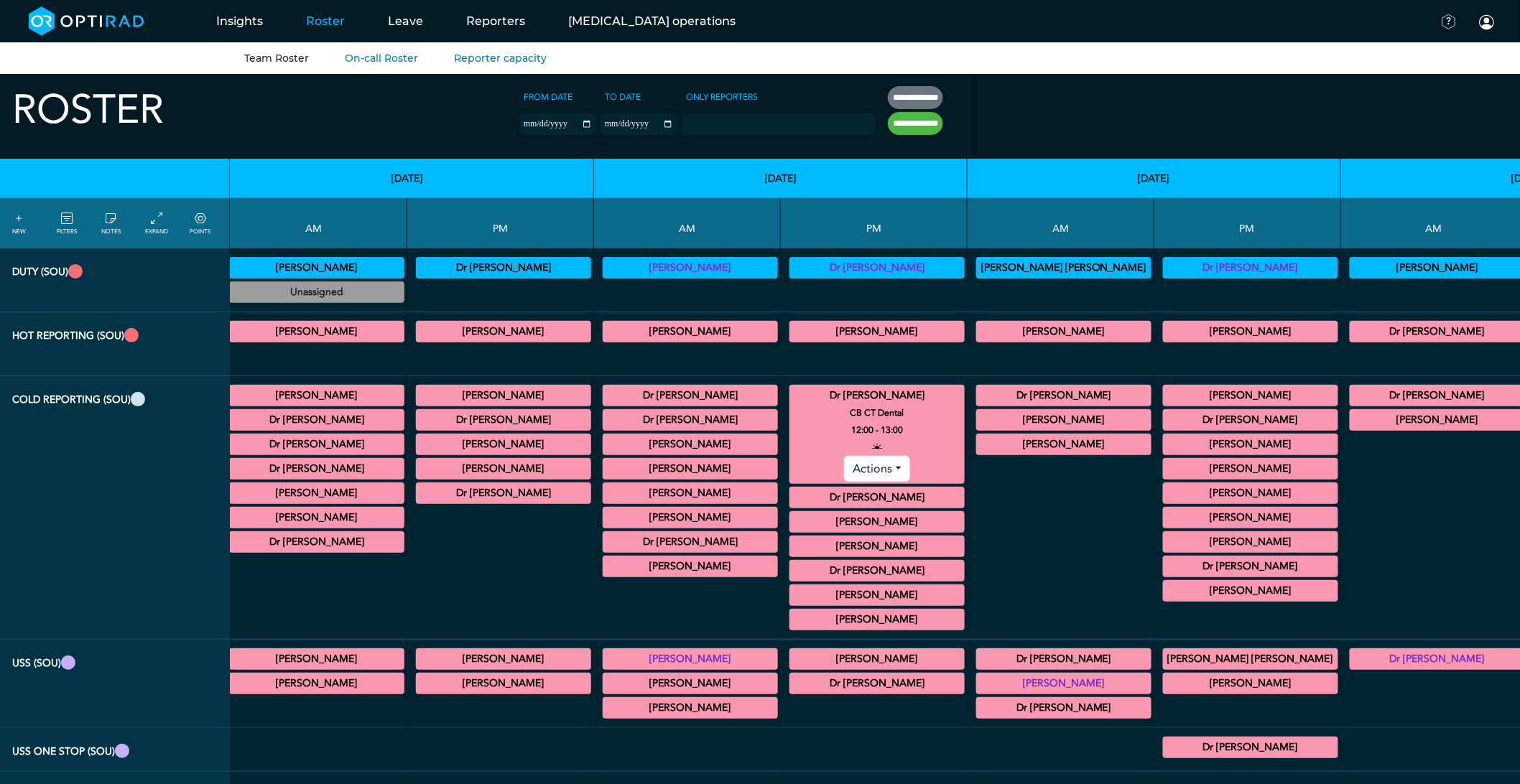
click at [791, 398] on summary "Dr [PERSON_NAME]" at bounding box center [876, 395] width 171 height 17
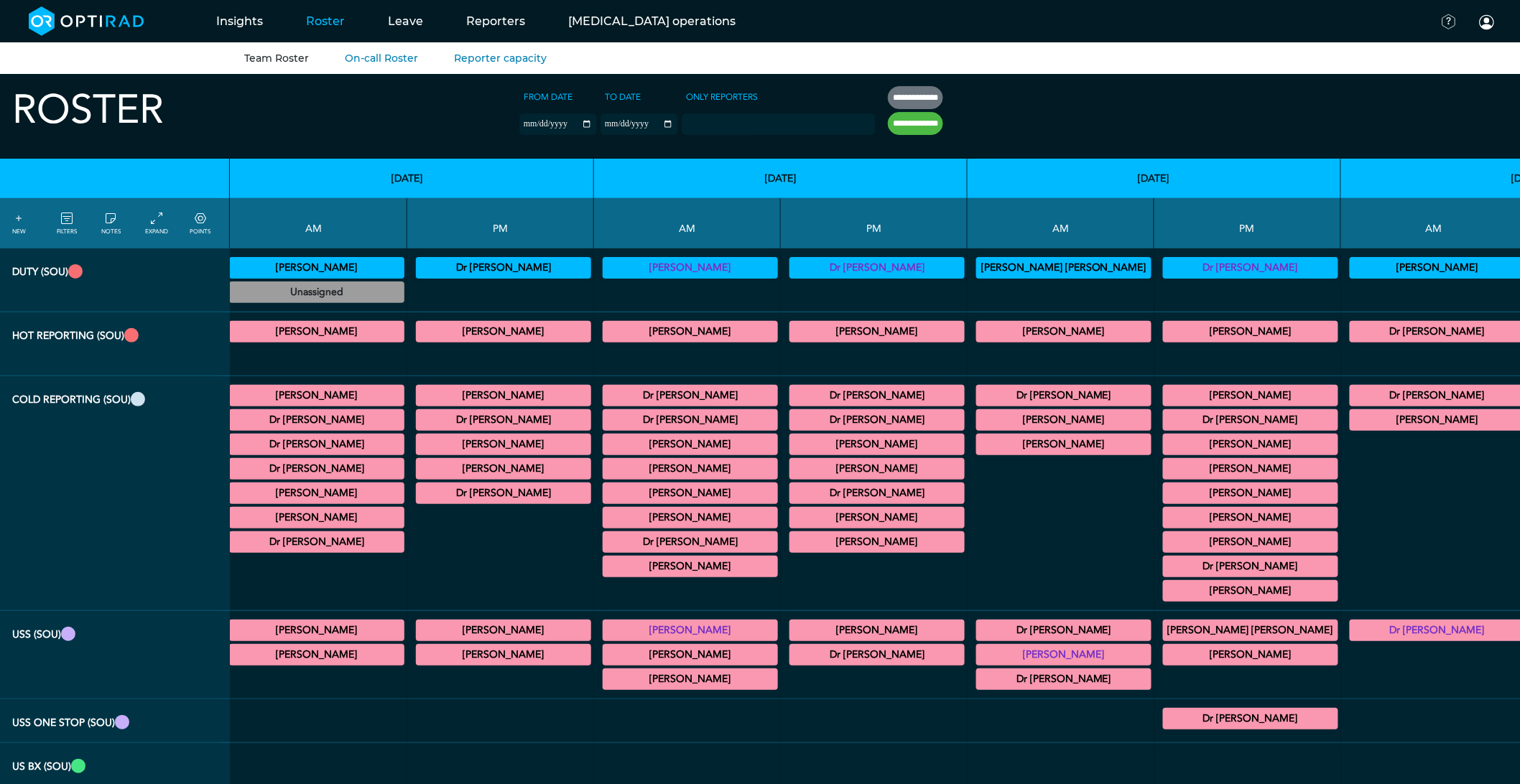
click at [791, 425] on summary "Dr [PERSON_NAME]" at bounding box center [876, 420] width 171 height 17
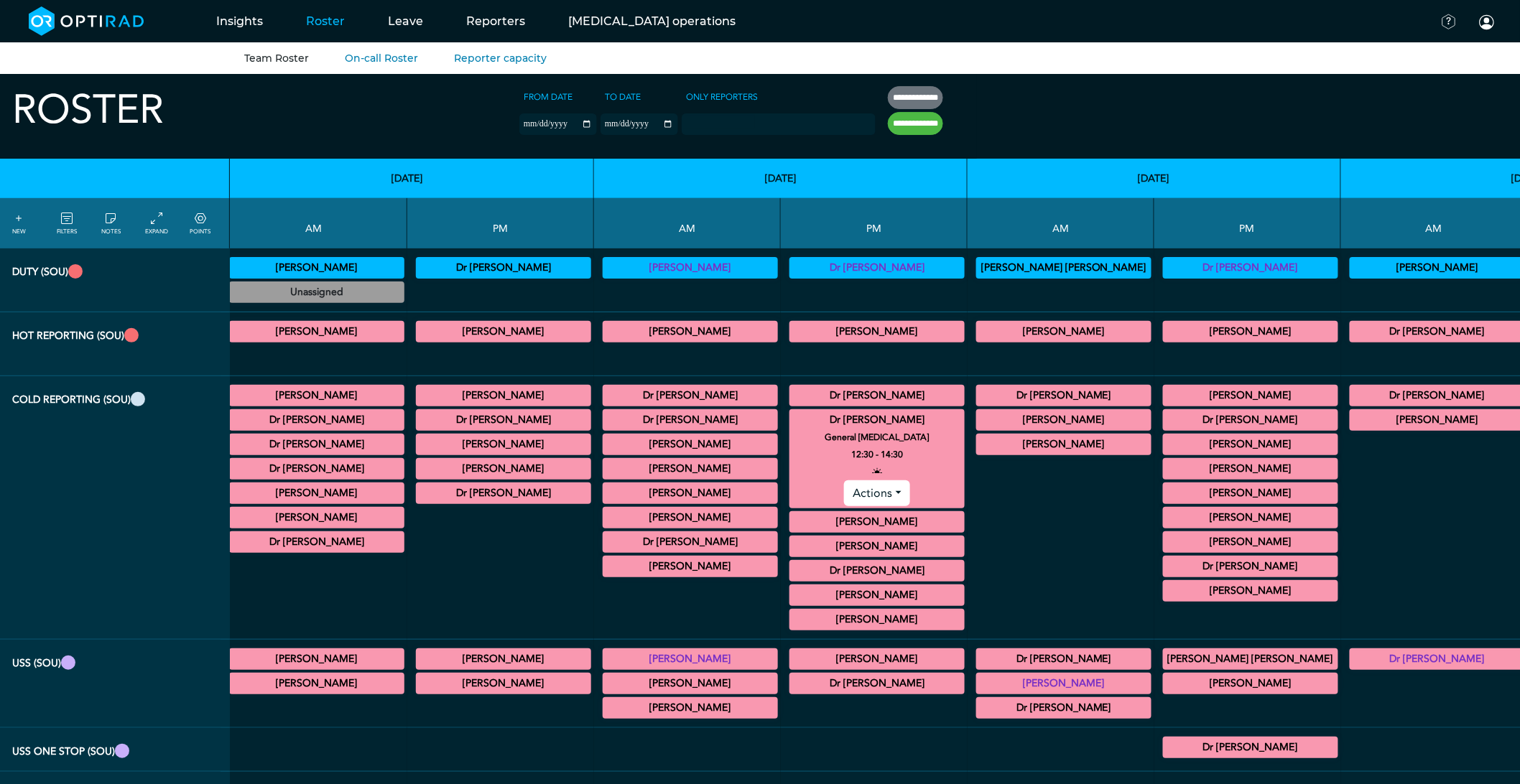
click at [791, 424] on summary "Dr [PERSON_NAME]" at bounding box center [876, 420] width 171 height 17
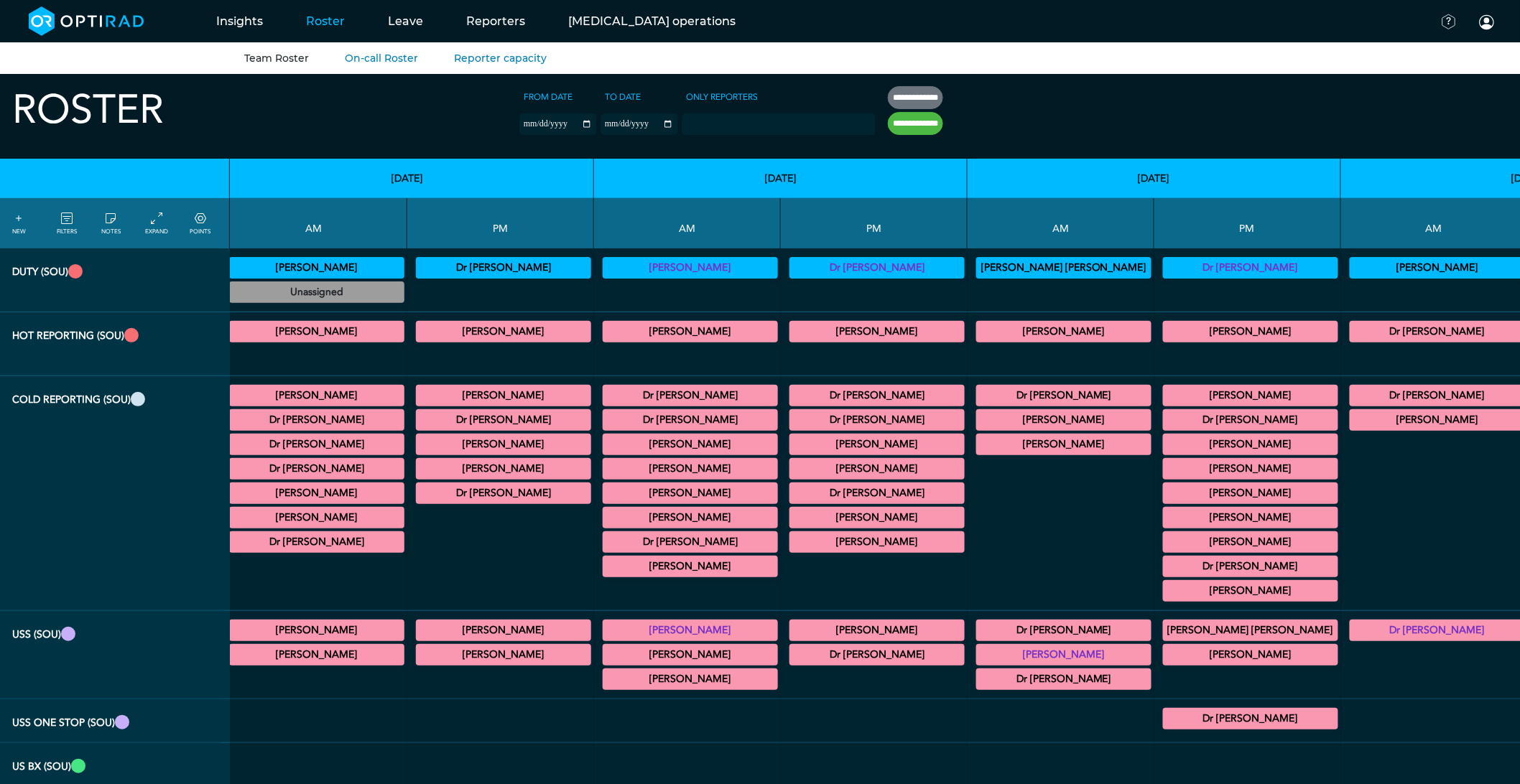
click at [791, 465] on summary "[PERSON_NAME]" at bounding box center [876, 468] width 171 height 17
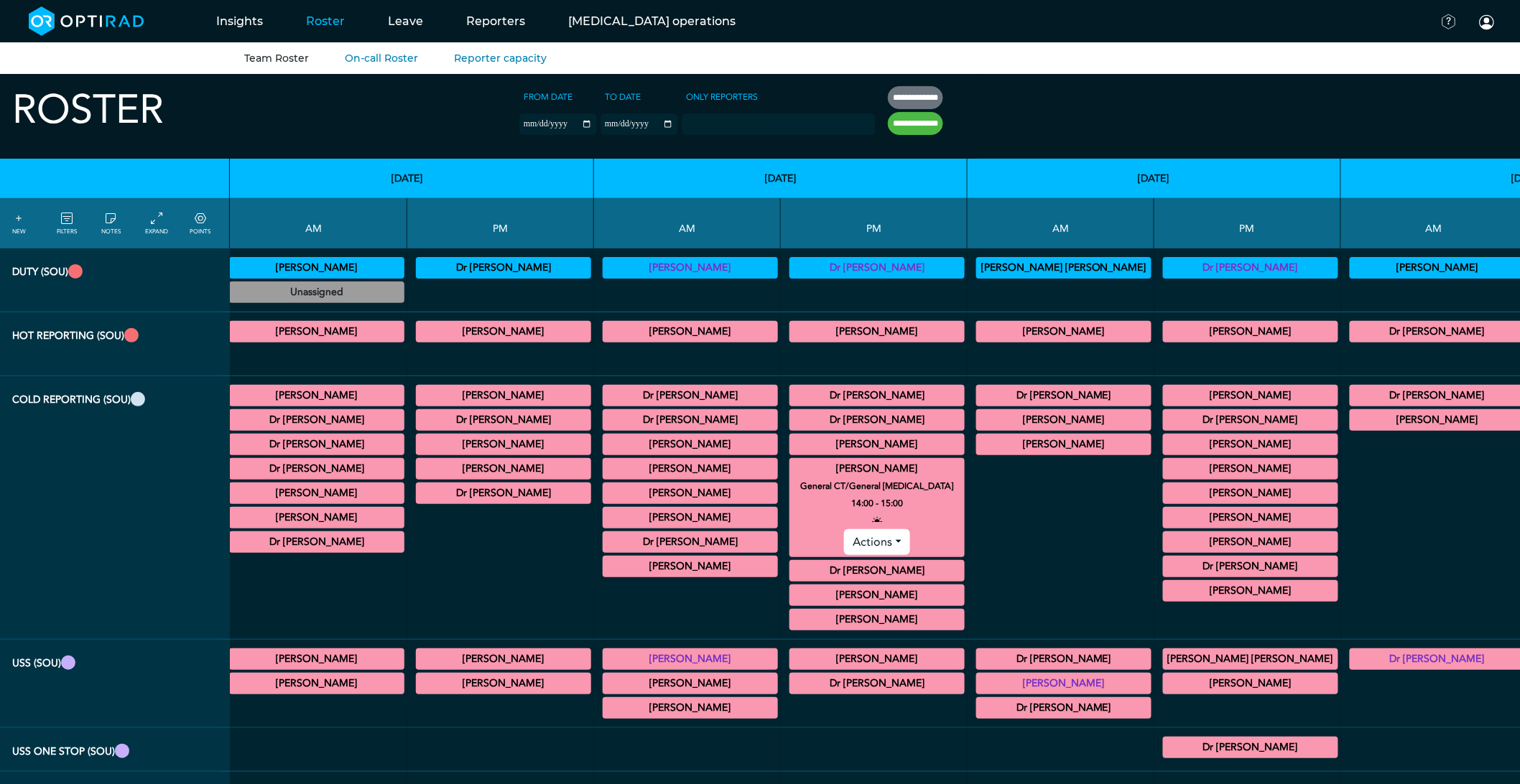
click at [791, 464] on summary "[PERSON_NAME]" at bounding box center [876, 468] width 171 height 17
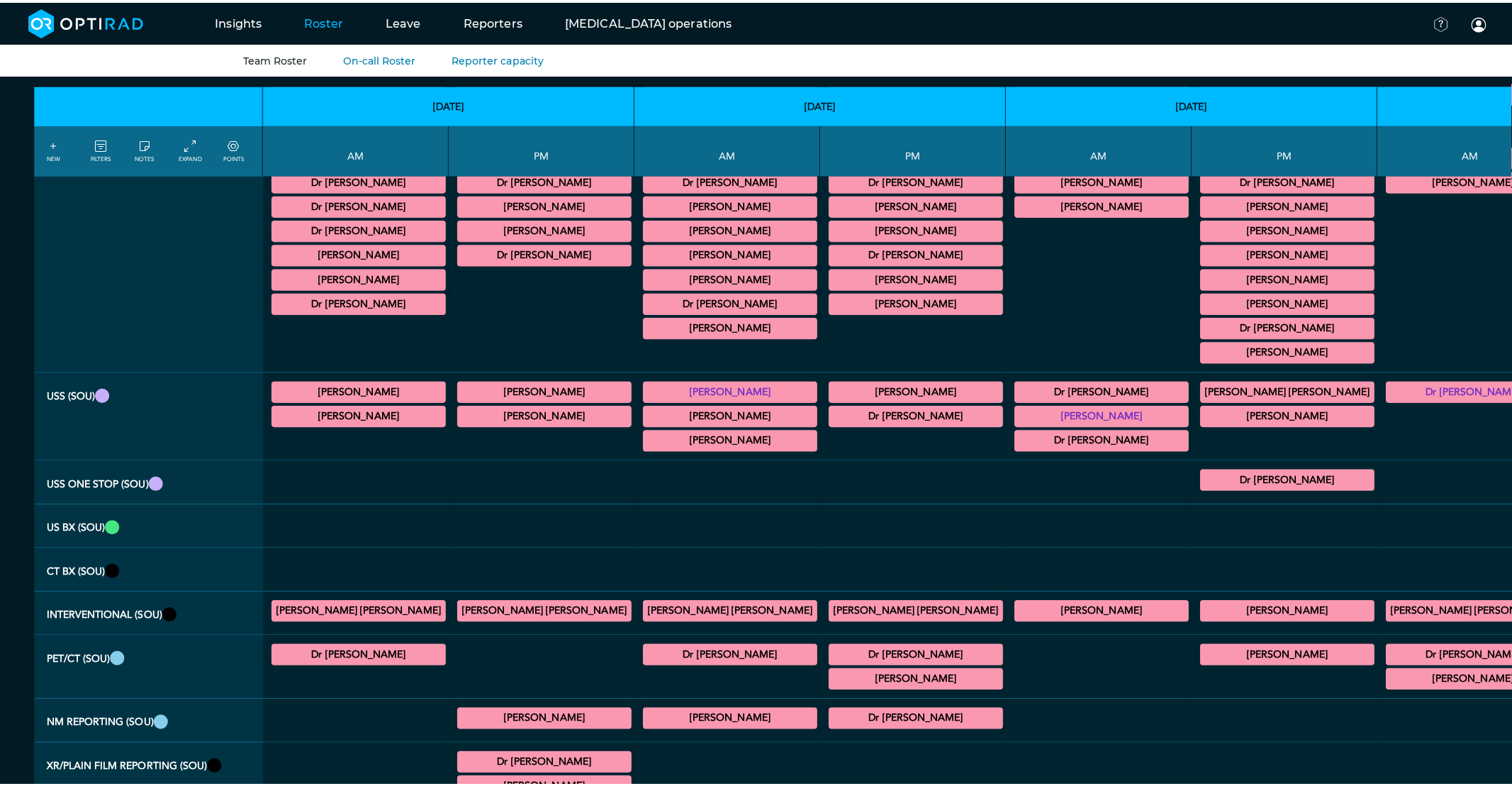
scroll to position [0, 0]
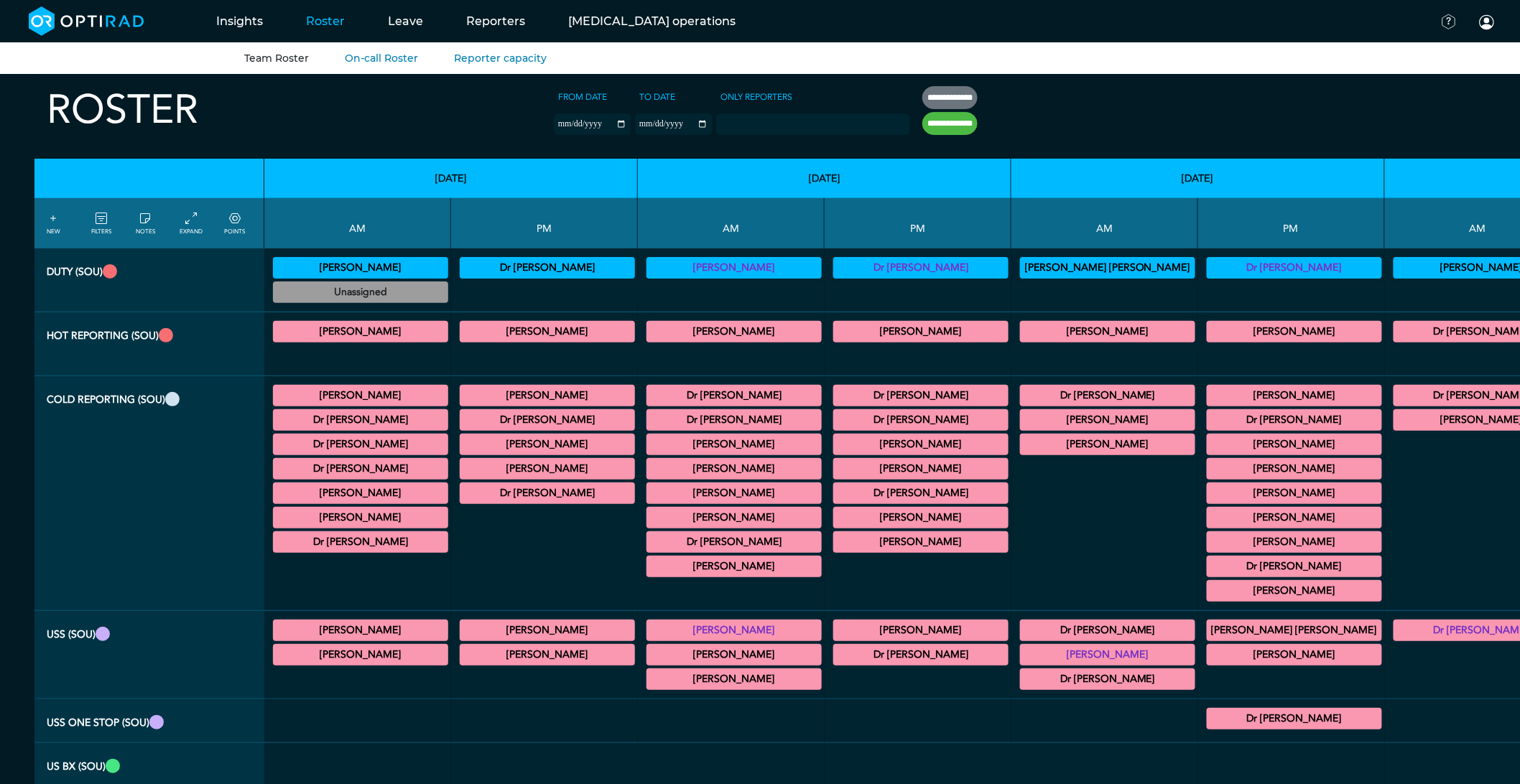
click at [1022, 664] on summary "[PERSON_NAME]" at bounding box center [1107, 654] width 171 height 17
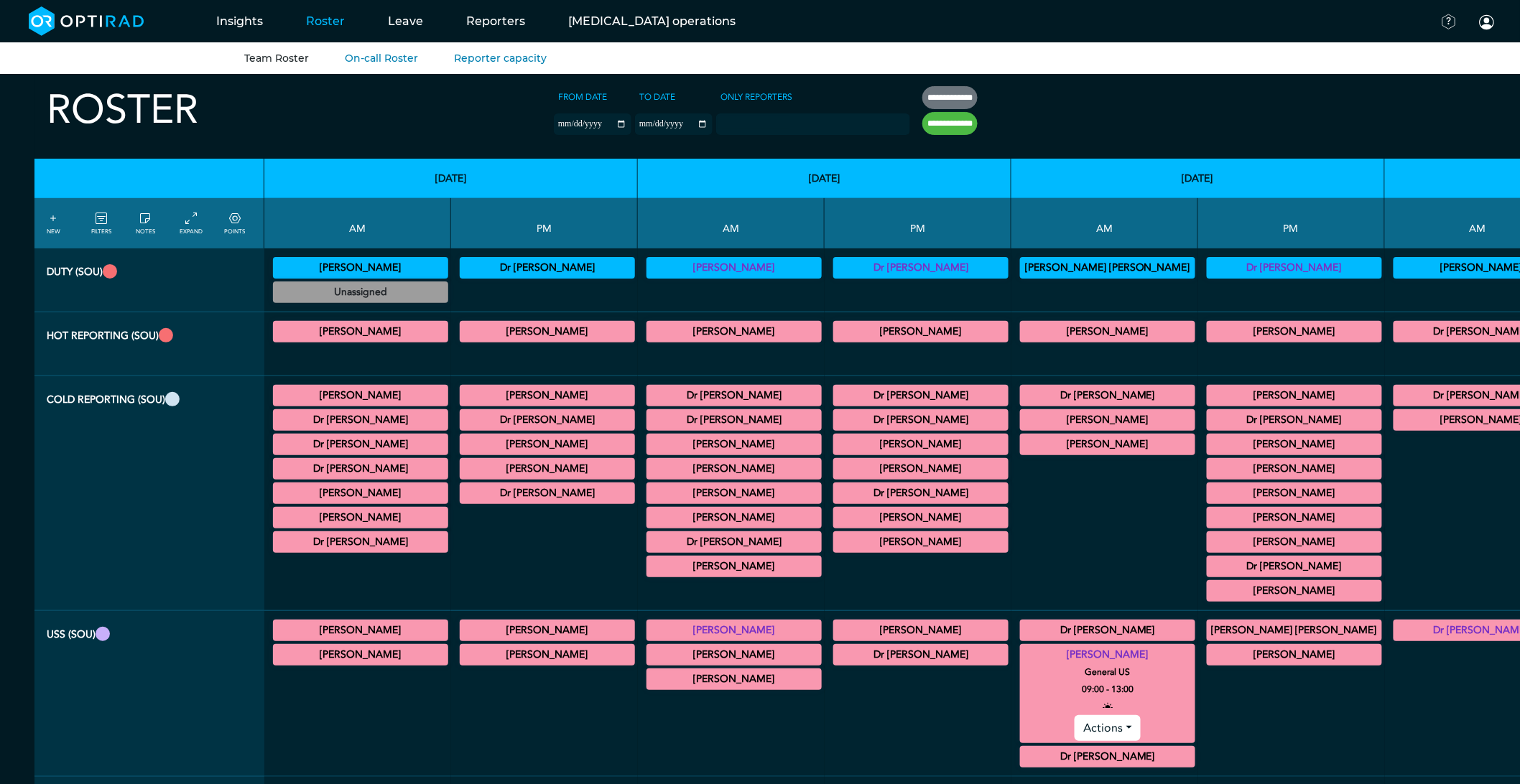
click at [1022, 664] on summary "[PERSON_NAME]" at bounding box center [1107, 654] width 171 height 17
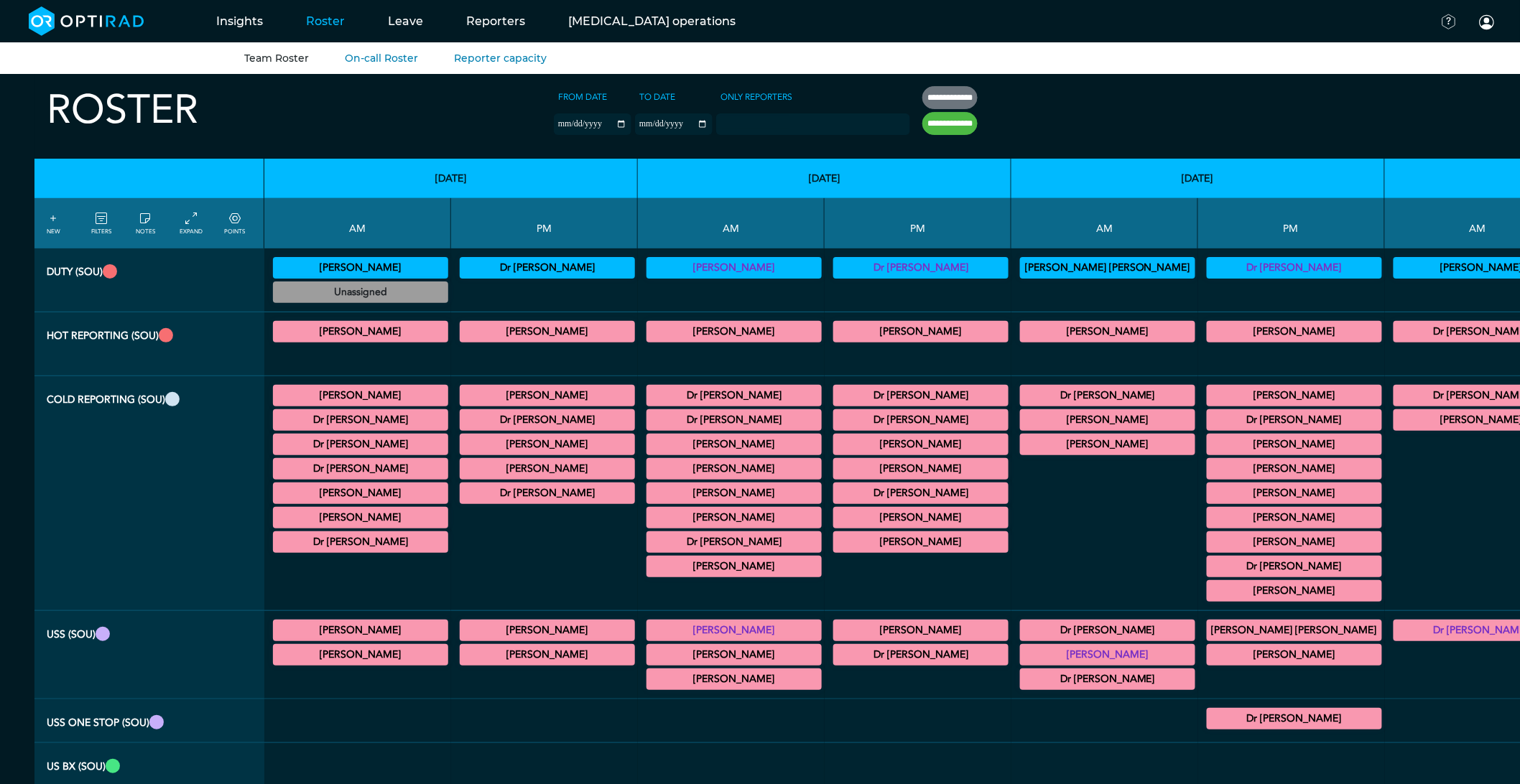
click at [100, 221] on icon at bounding box center [101, 218] width 12 height 16
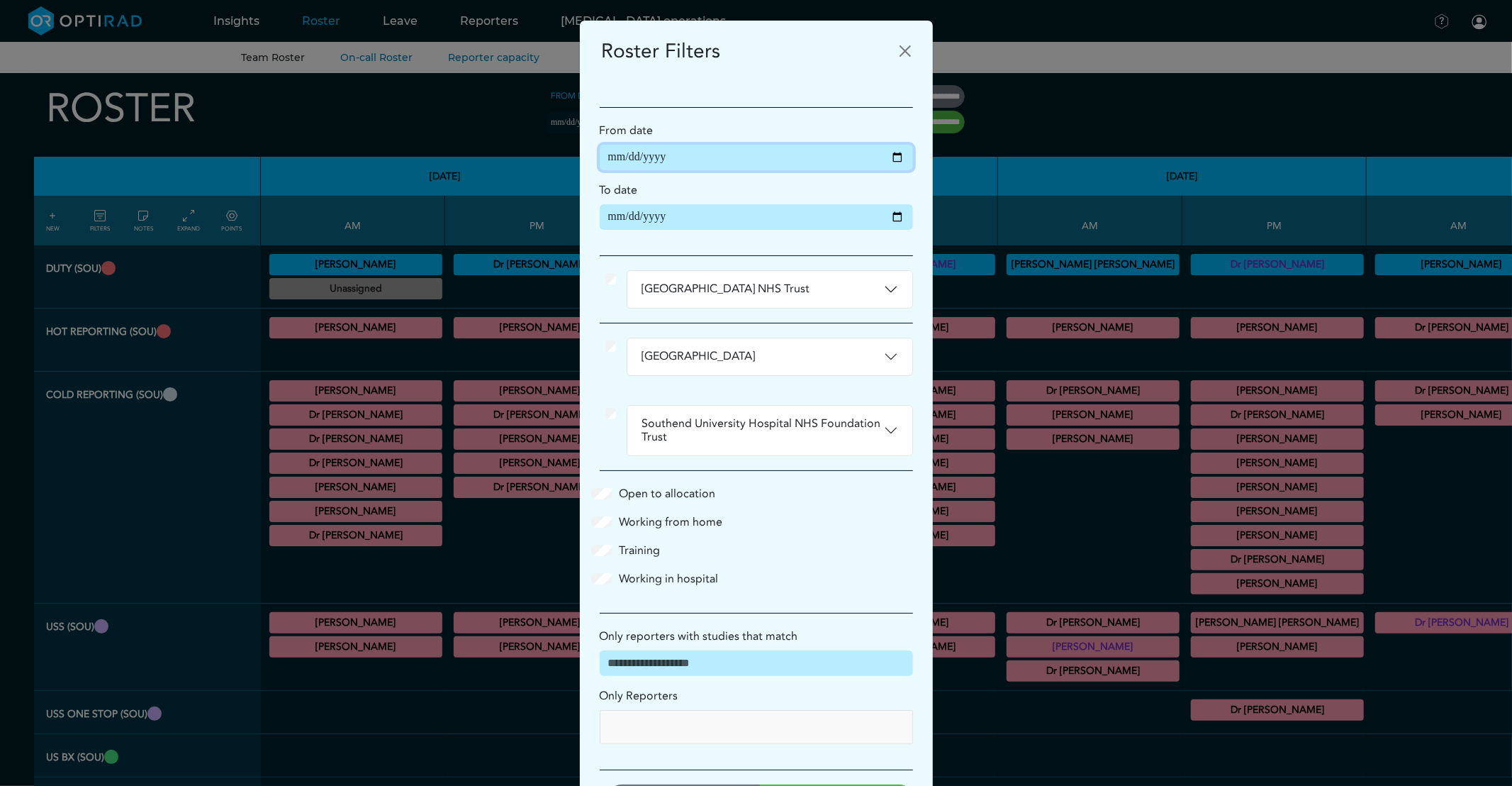
click at [888, 157] on input "**********" at bounding box center [757, 158] width 314 height 25
type input "**********"
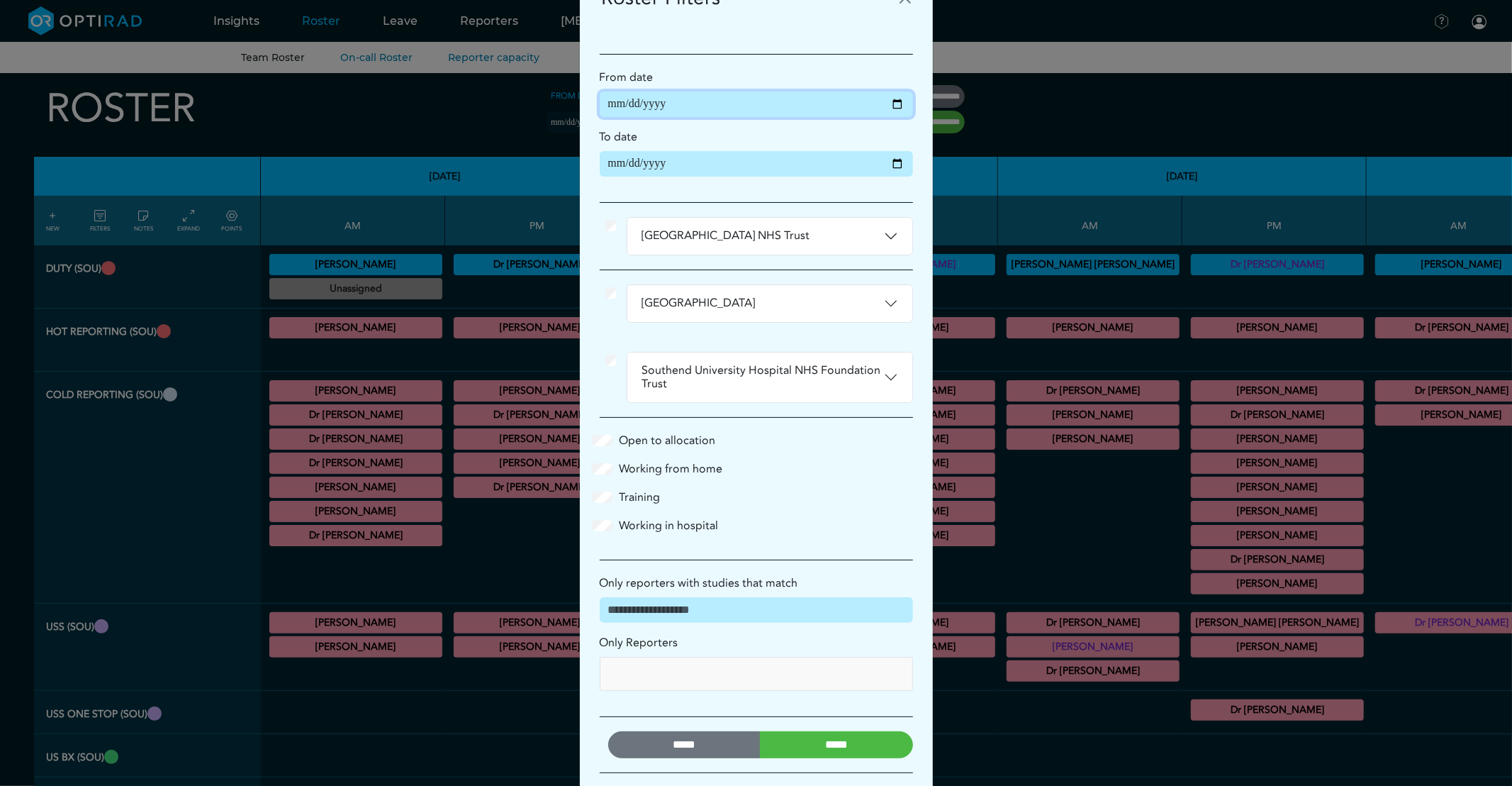
scroll to position [124, 0]
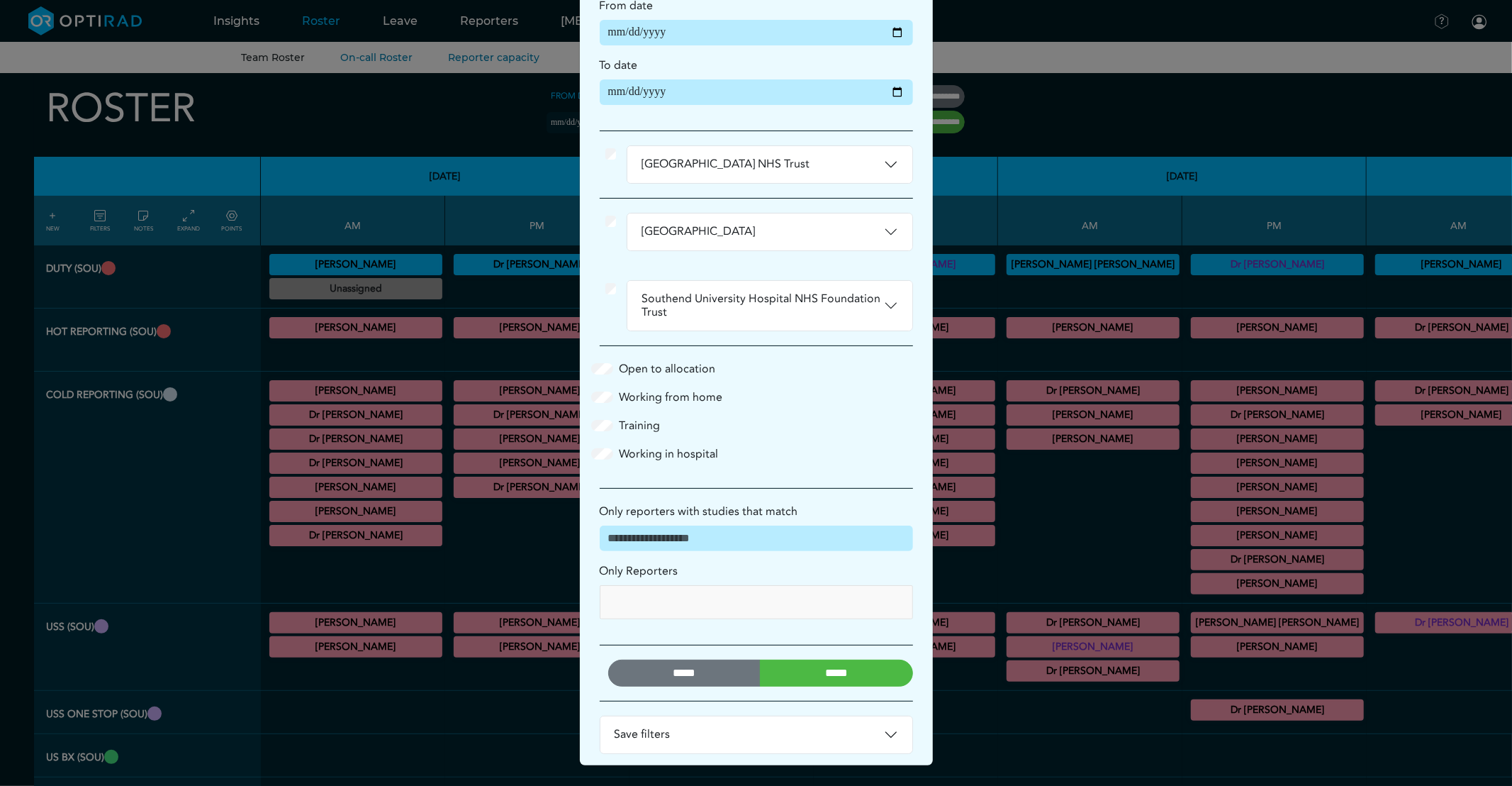
click at [833, 674] on input "*****" at bounding box center [837, 673] width 153 height 27
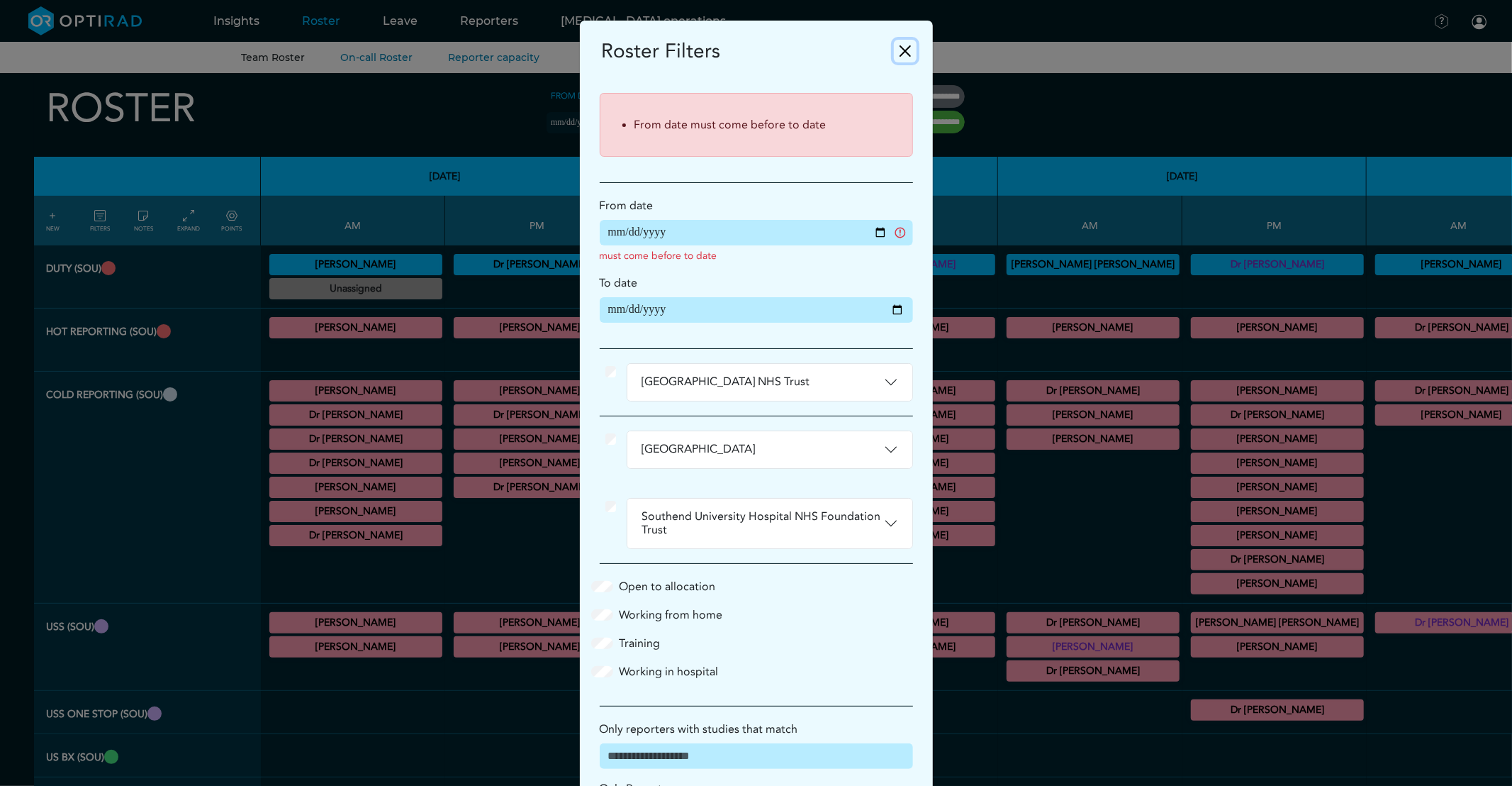
click at [894, 51] on button "Close" at bounding box center [905, 50] width 23 height 23
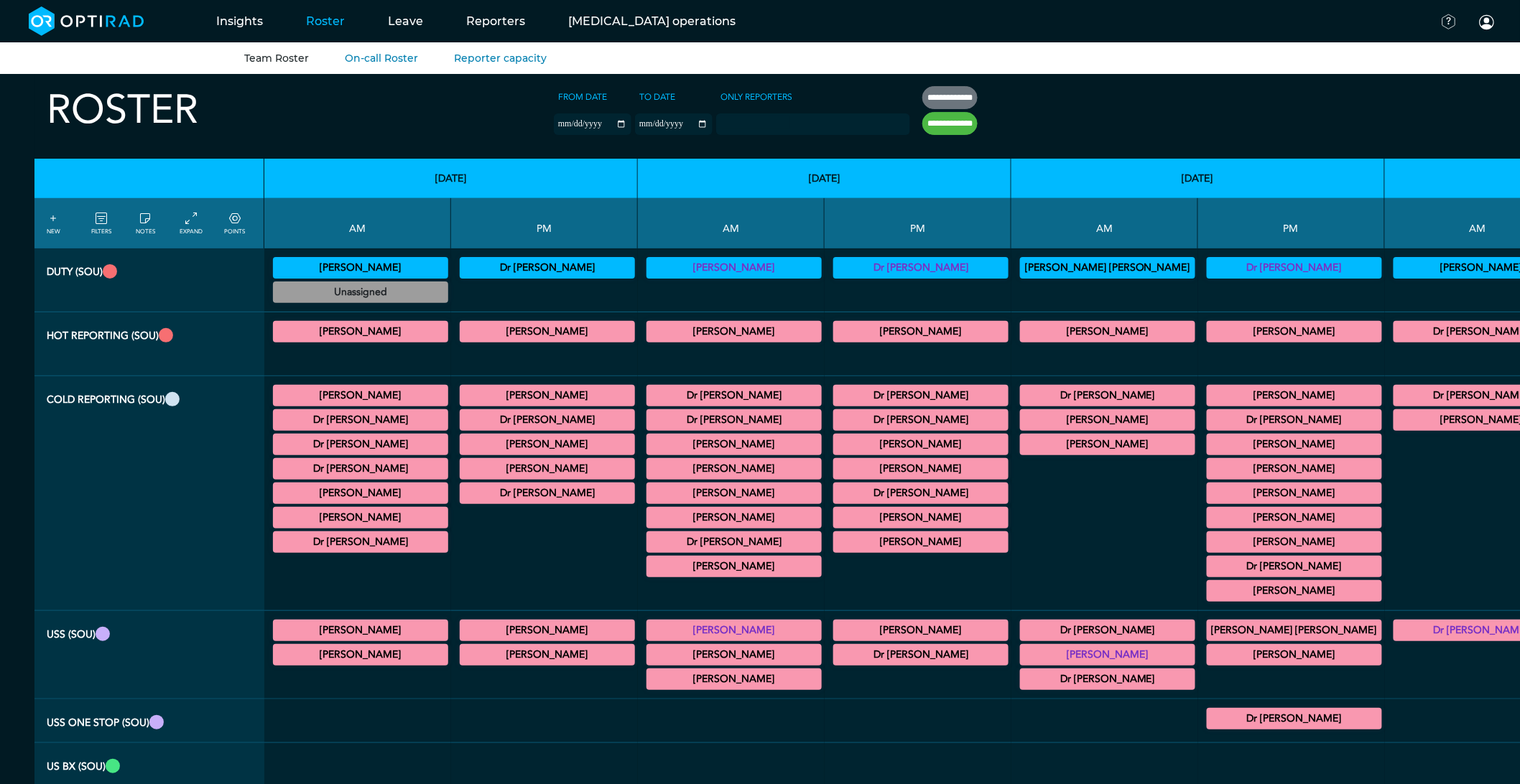
click at [103, 216] on icon at bounding box center [101, 218] width 12 height 16
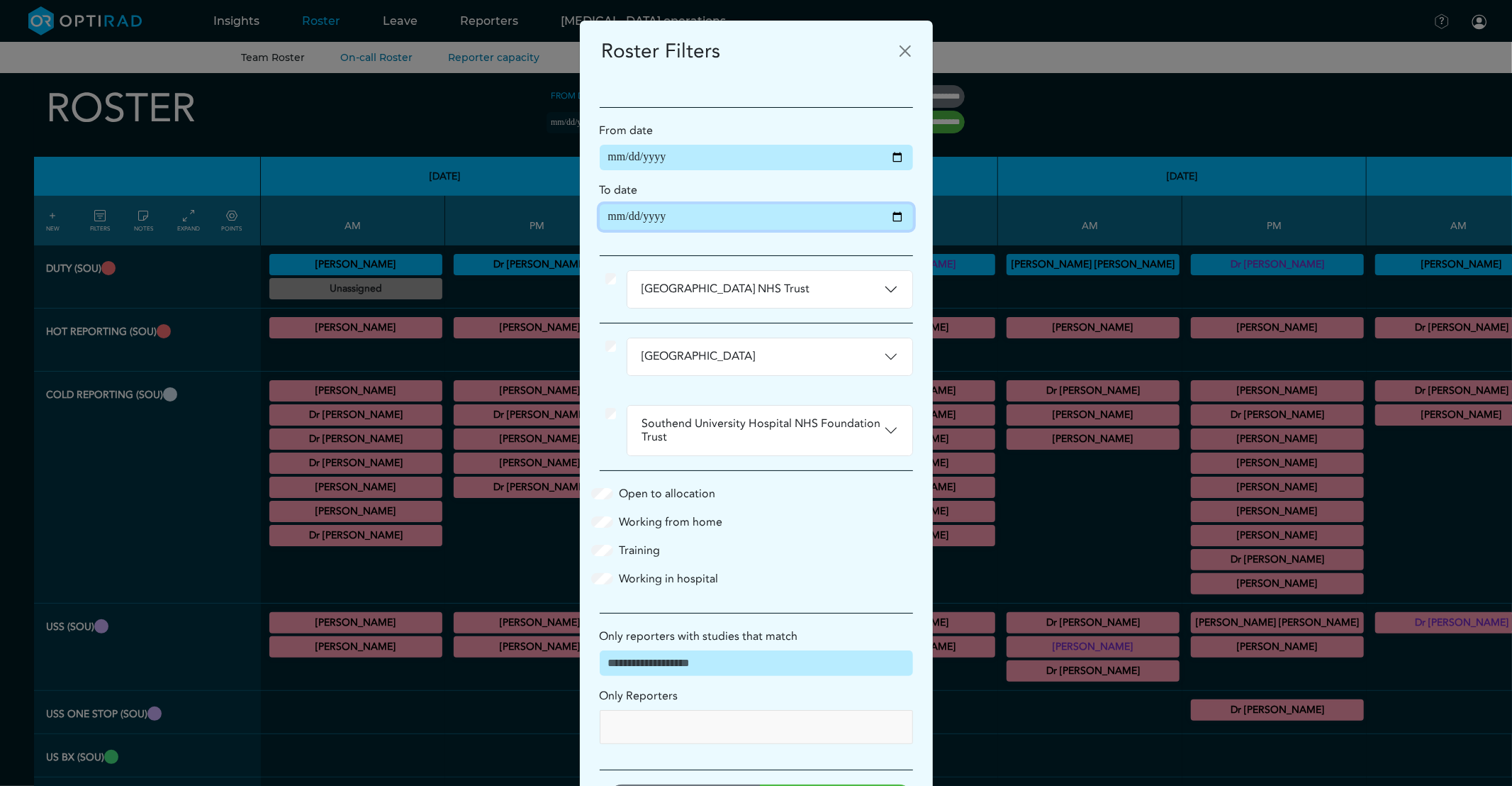
click at [890, 217] on input "**********" at bounding box center [757, 217] width 314 height 25
type input "**********"
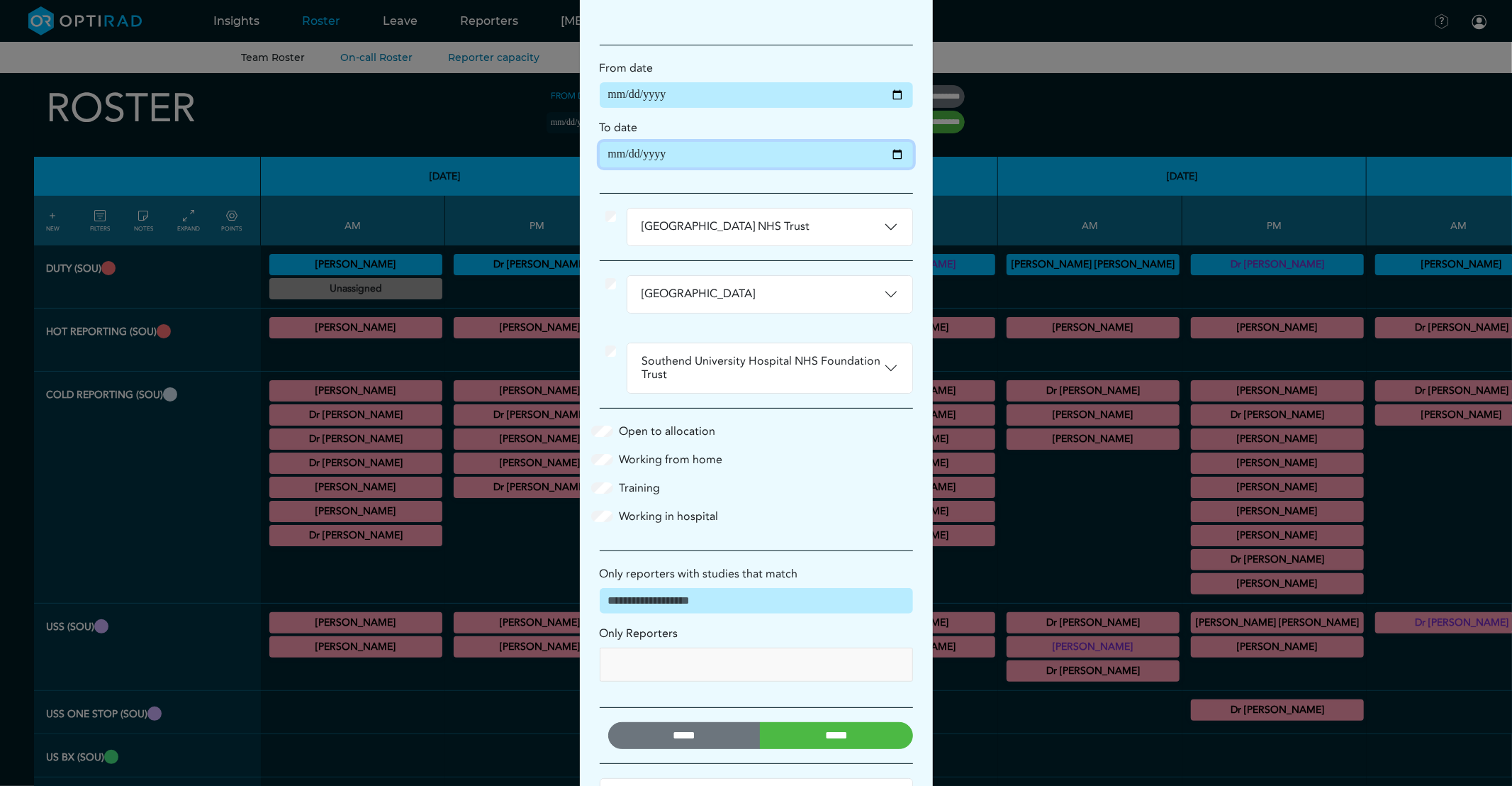
scroll to position [124, 0]
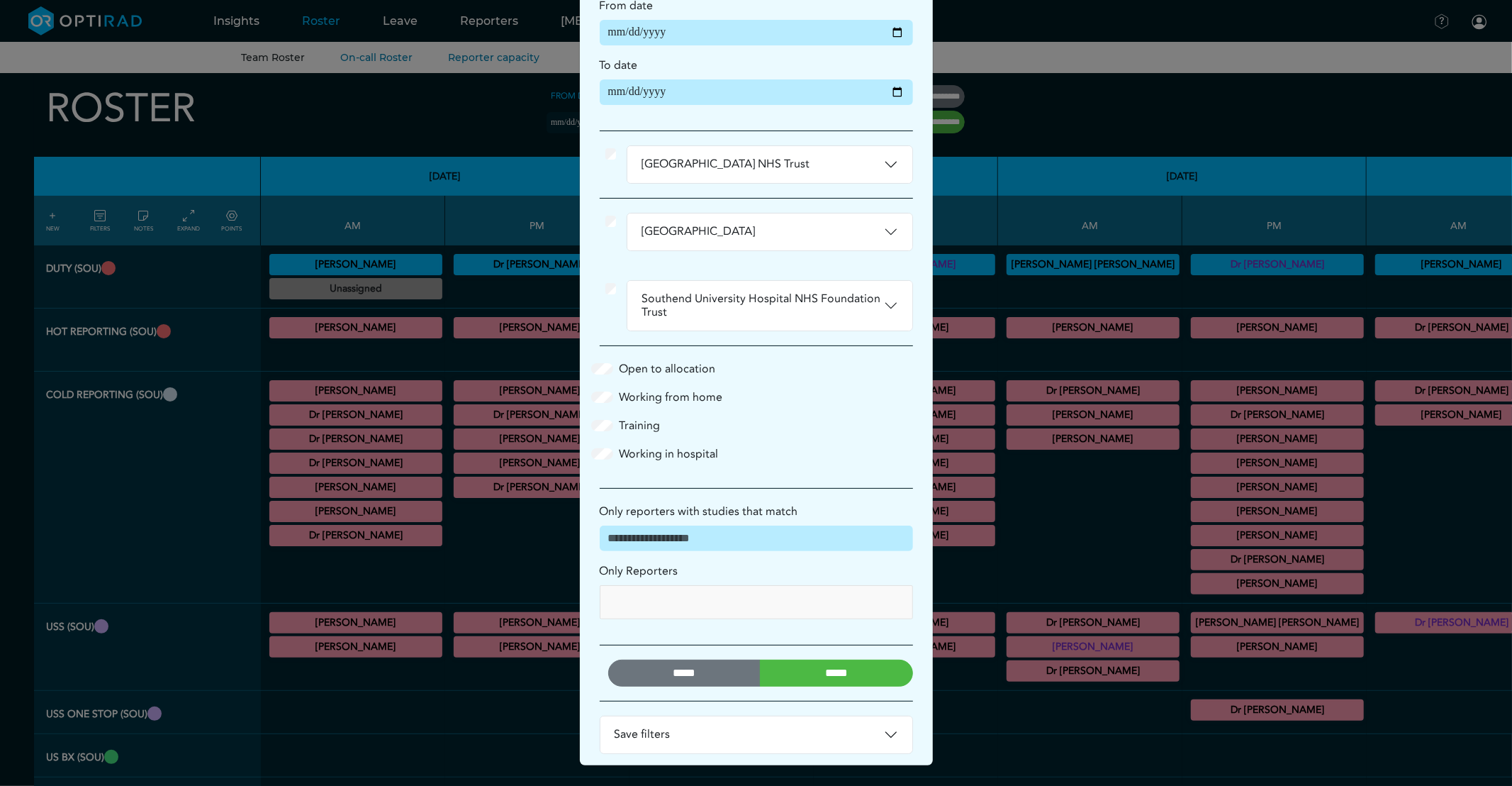
click at [805, 676] on input "*****" at bounding box center [837, 673] width 153 height 27
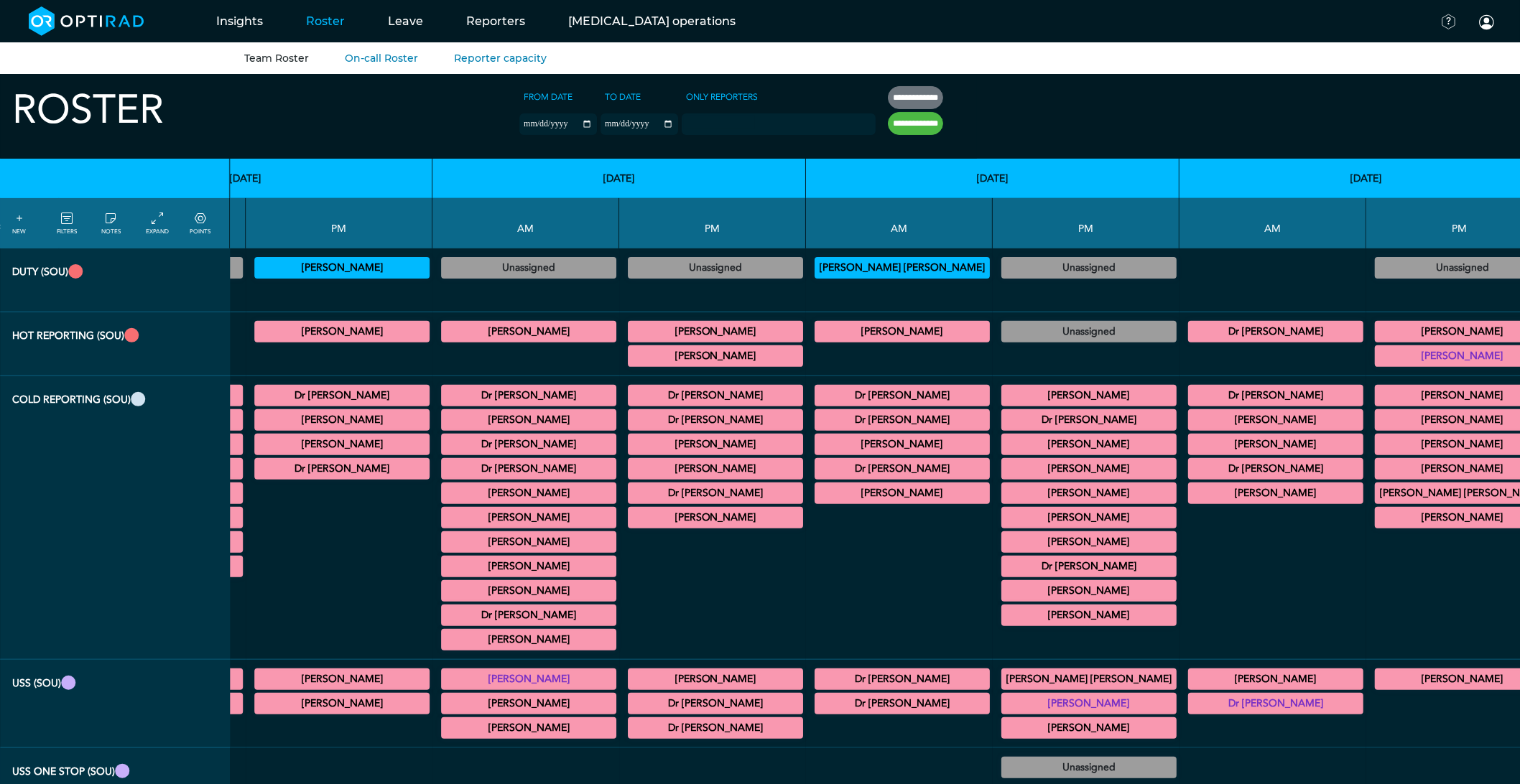
scroll to position [0, 6840]
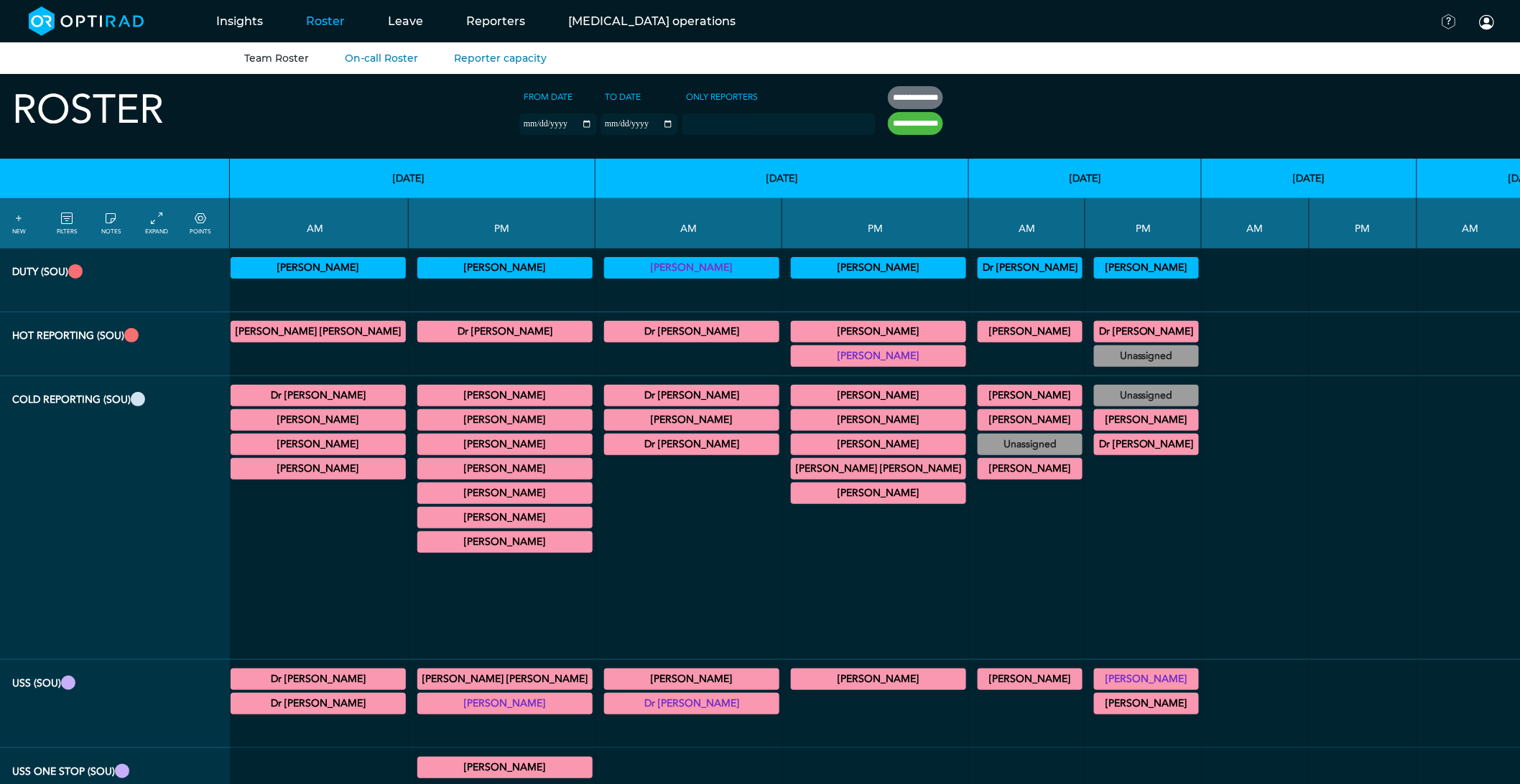
scroll to position [0, 6886]
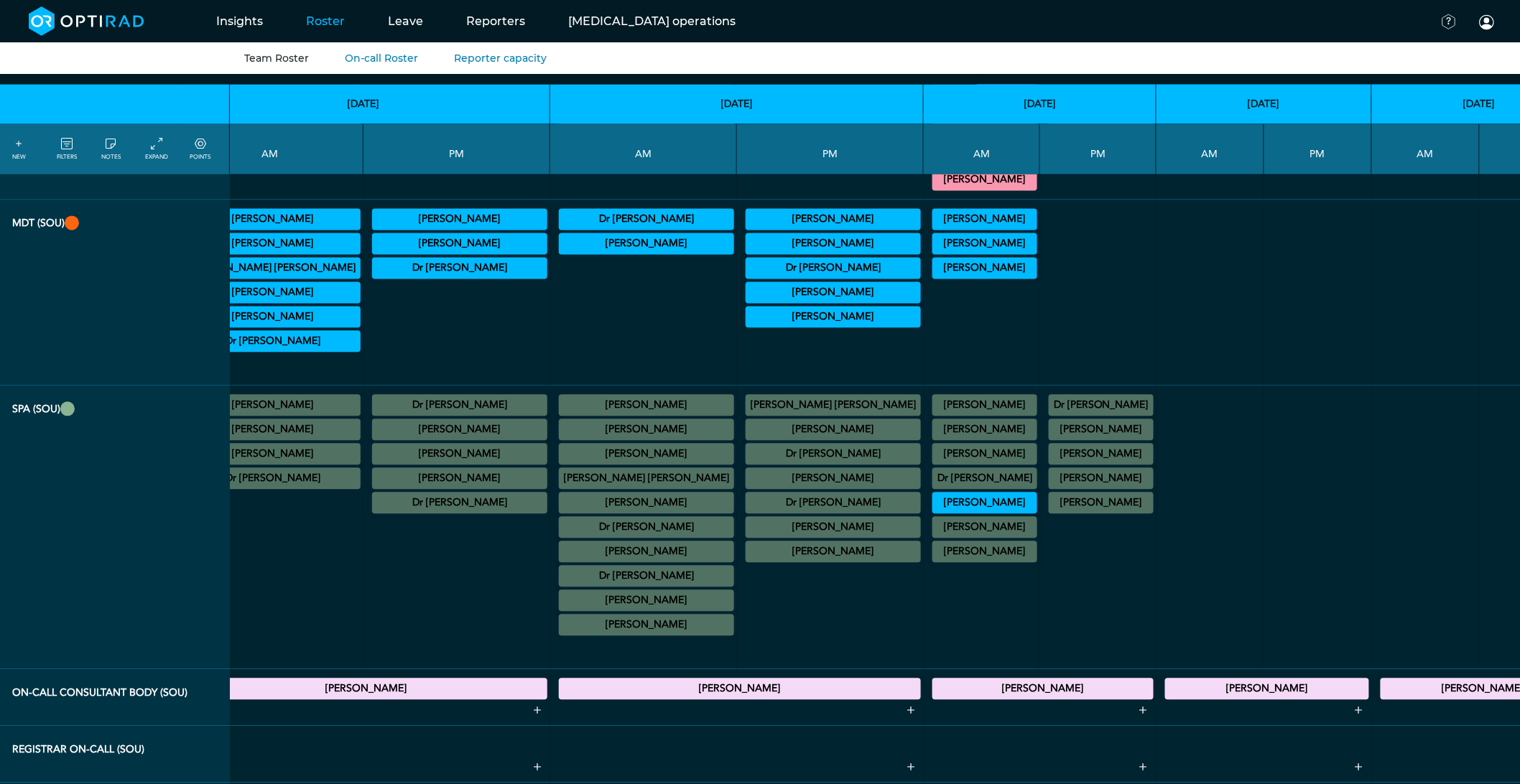
scroll to position [1117, 6886]
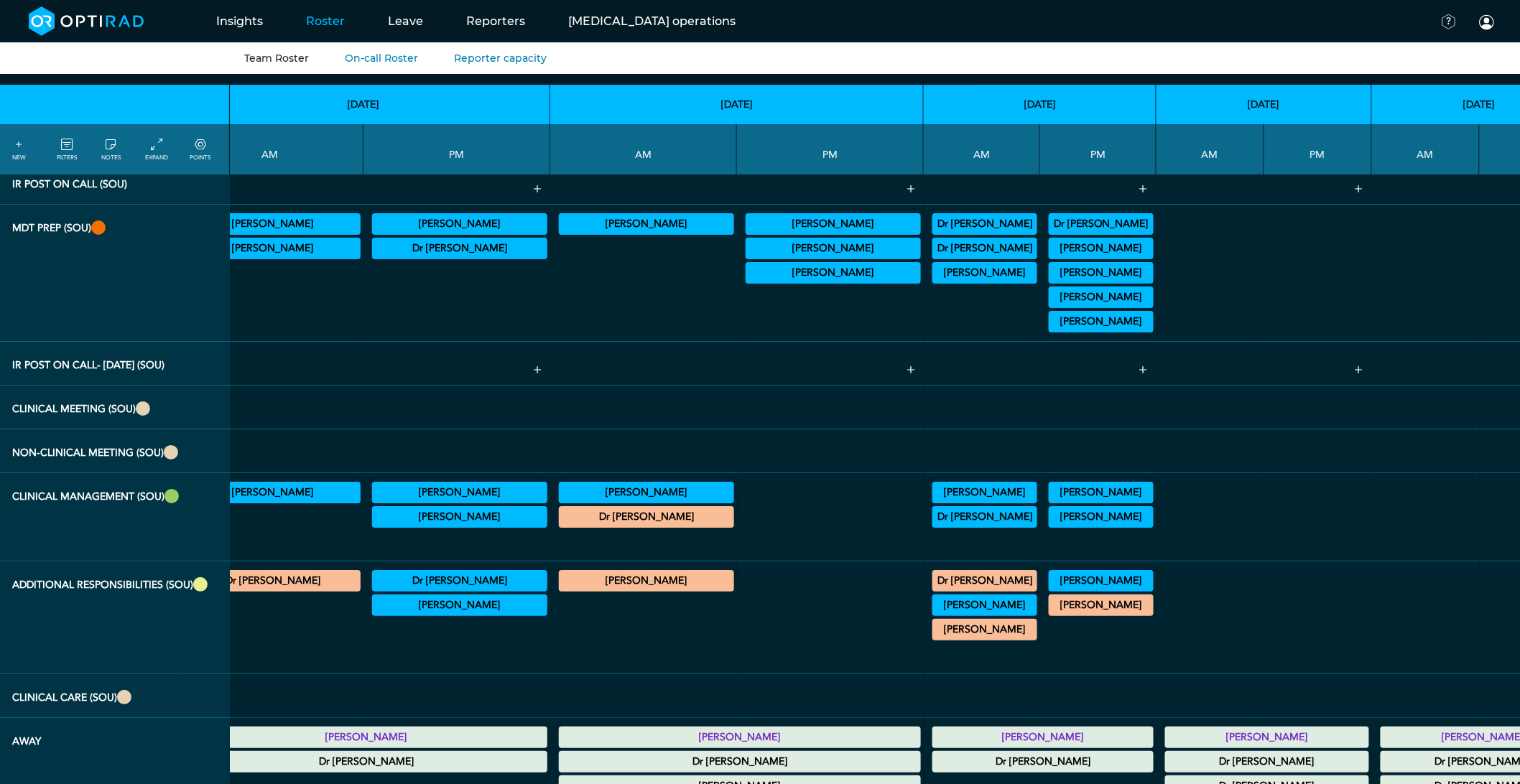
scroll to position [1994, 6886]
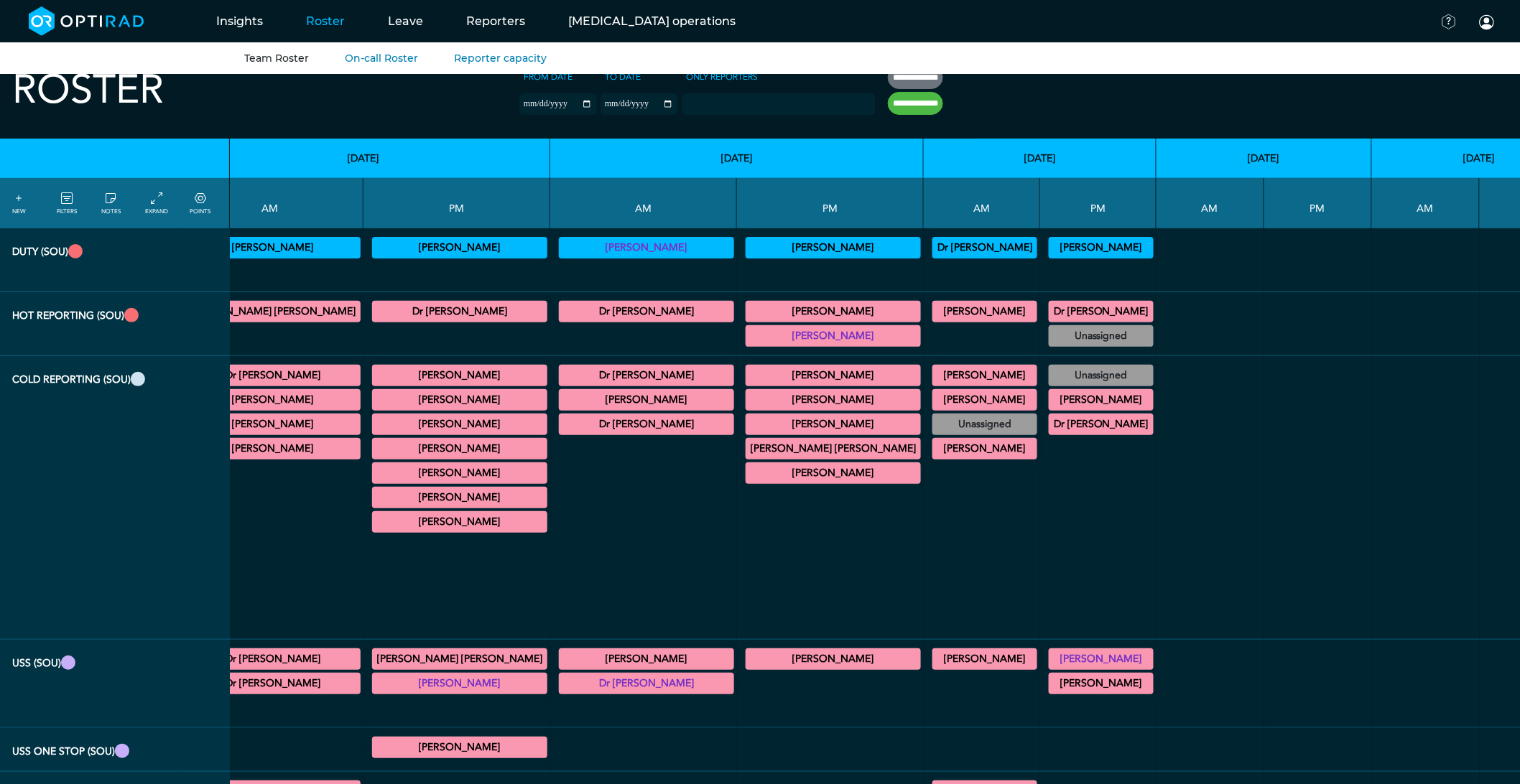
scroll to position [0, 6886]
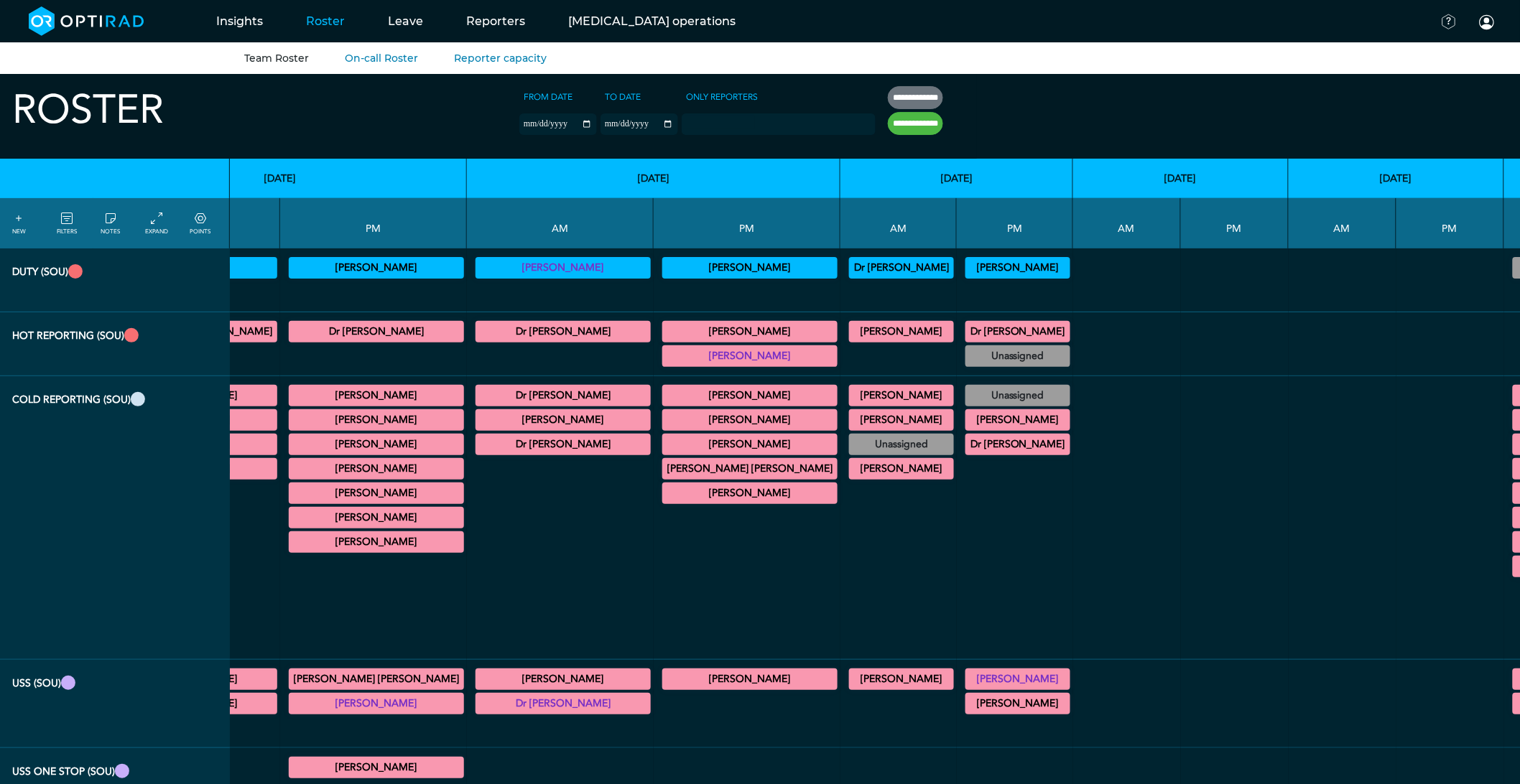
scroll to position [0, 7015]
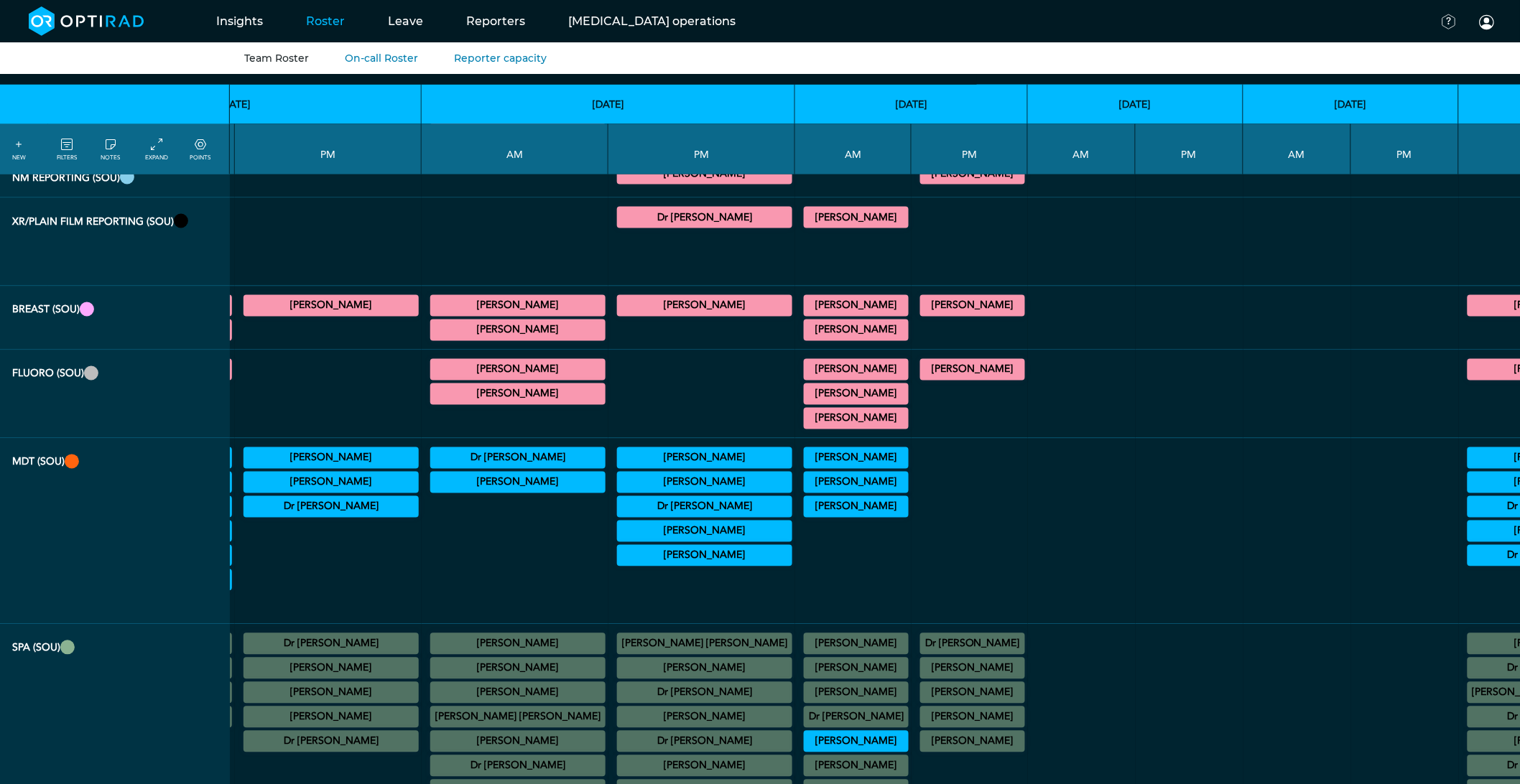
scroll to position [957, 7015]
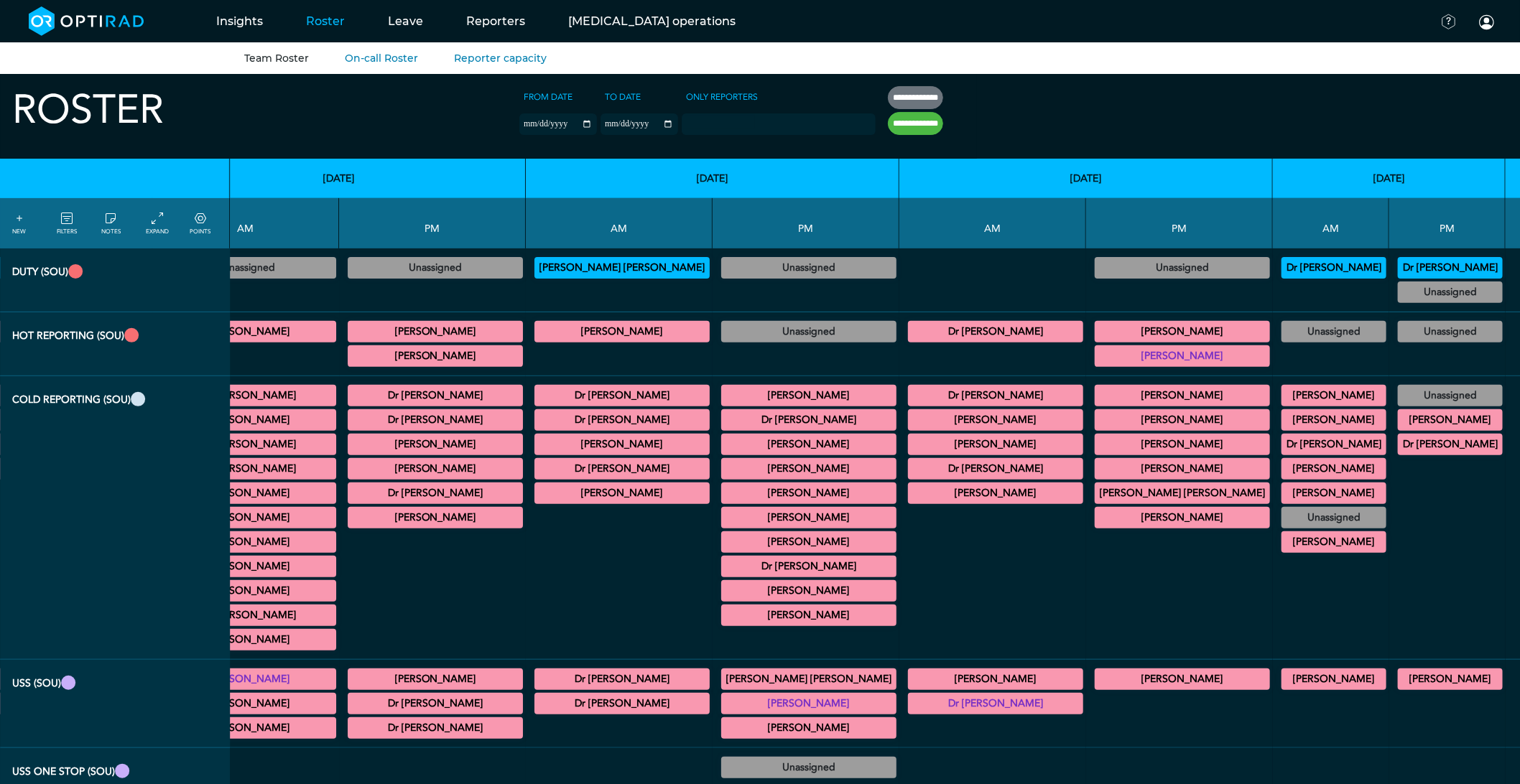
scroll to position [0, 8710]
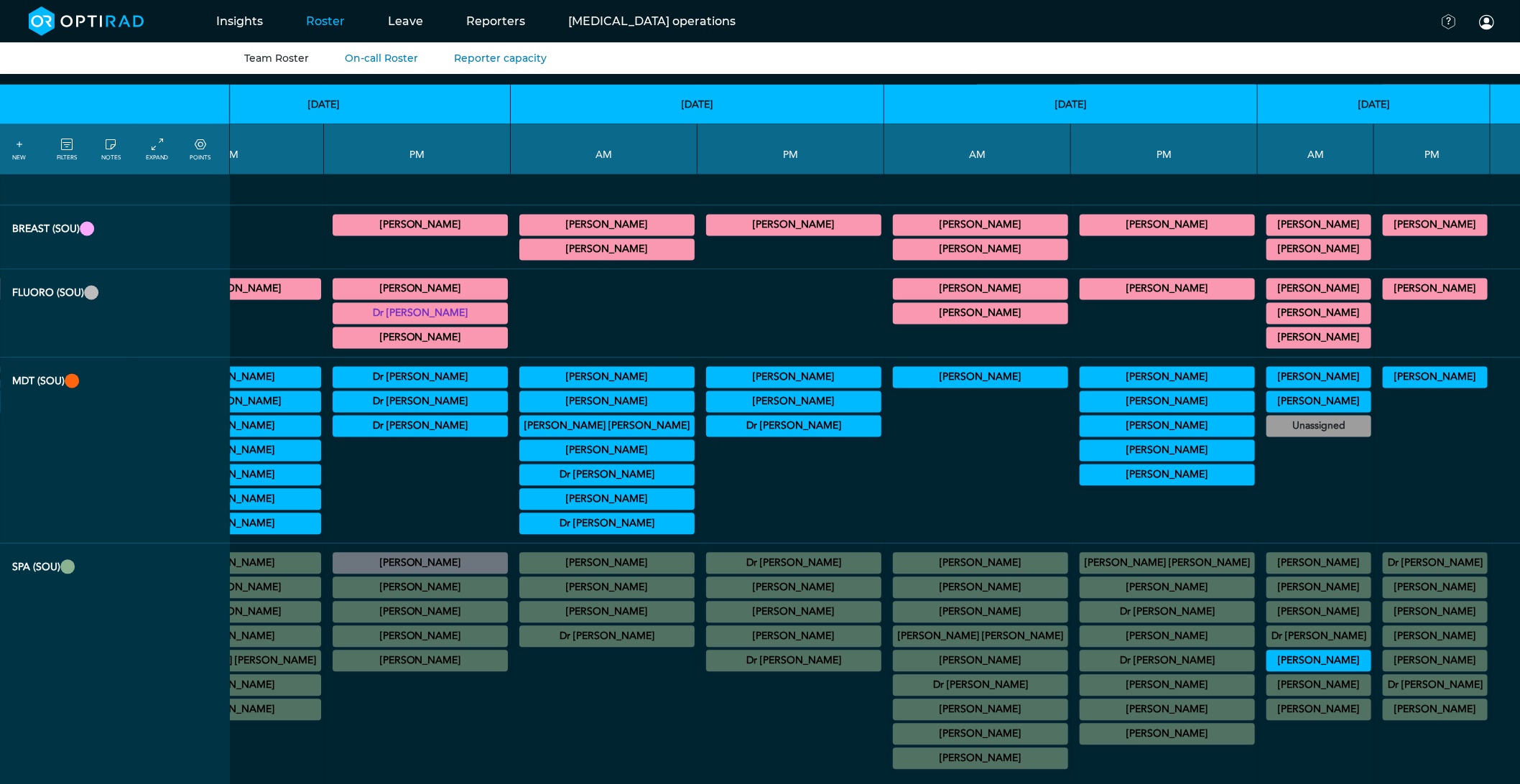
scroll to position [1197, 8710]
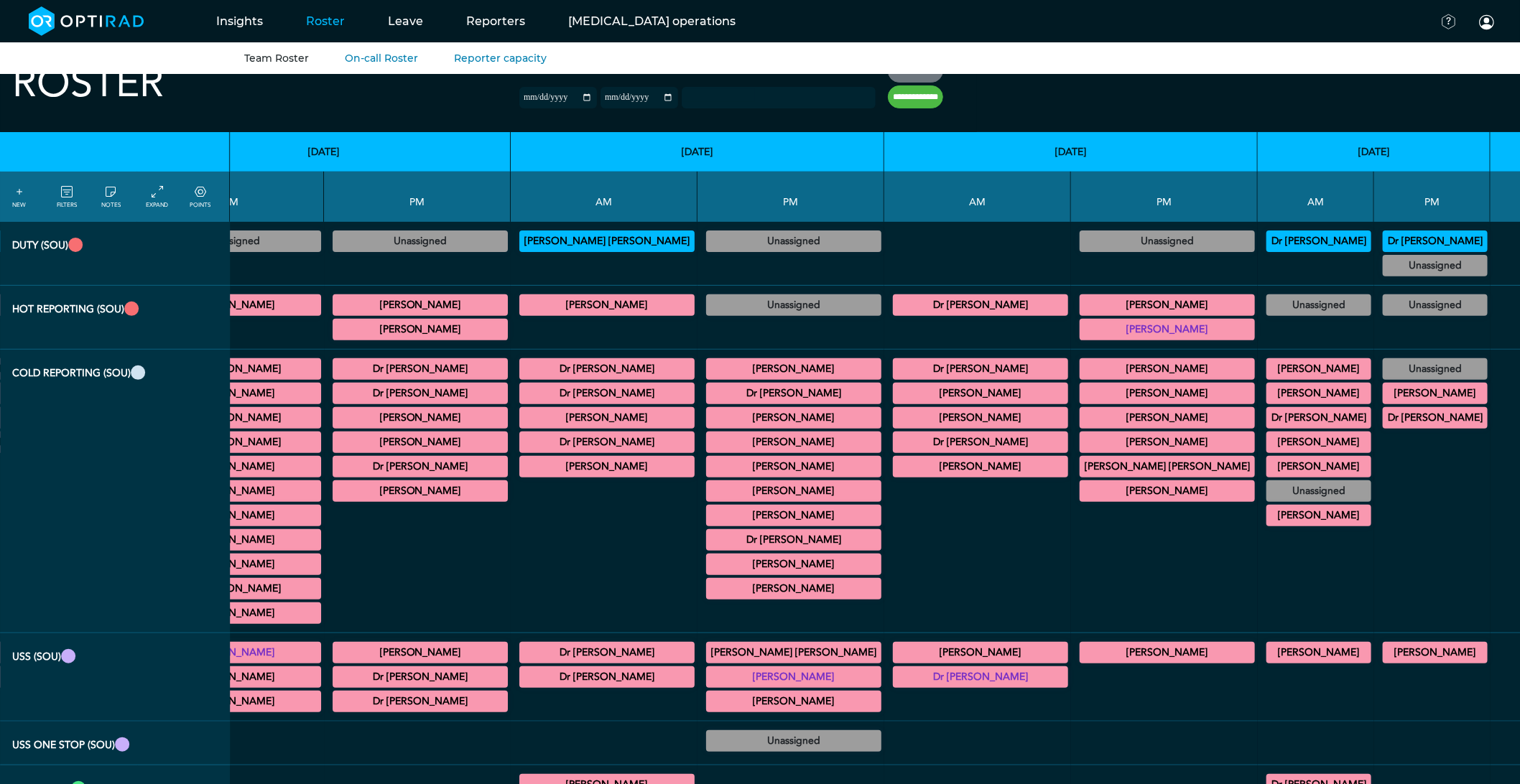
scroll to position [0, 8710]
